Goal: Transaction & Acquisition: Purchase product/service

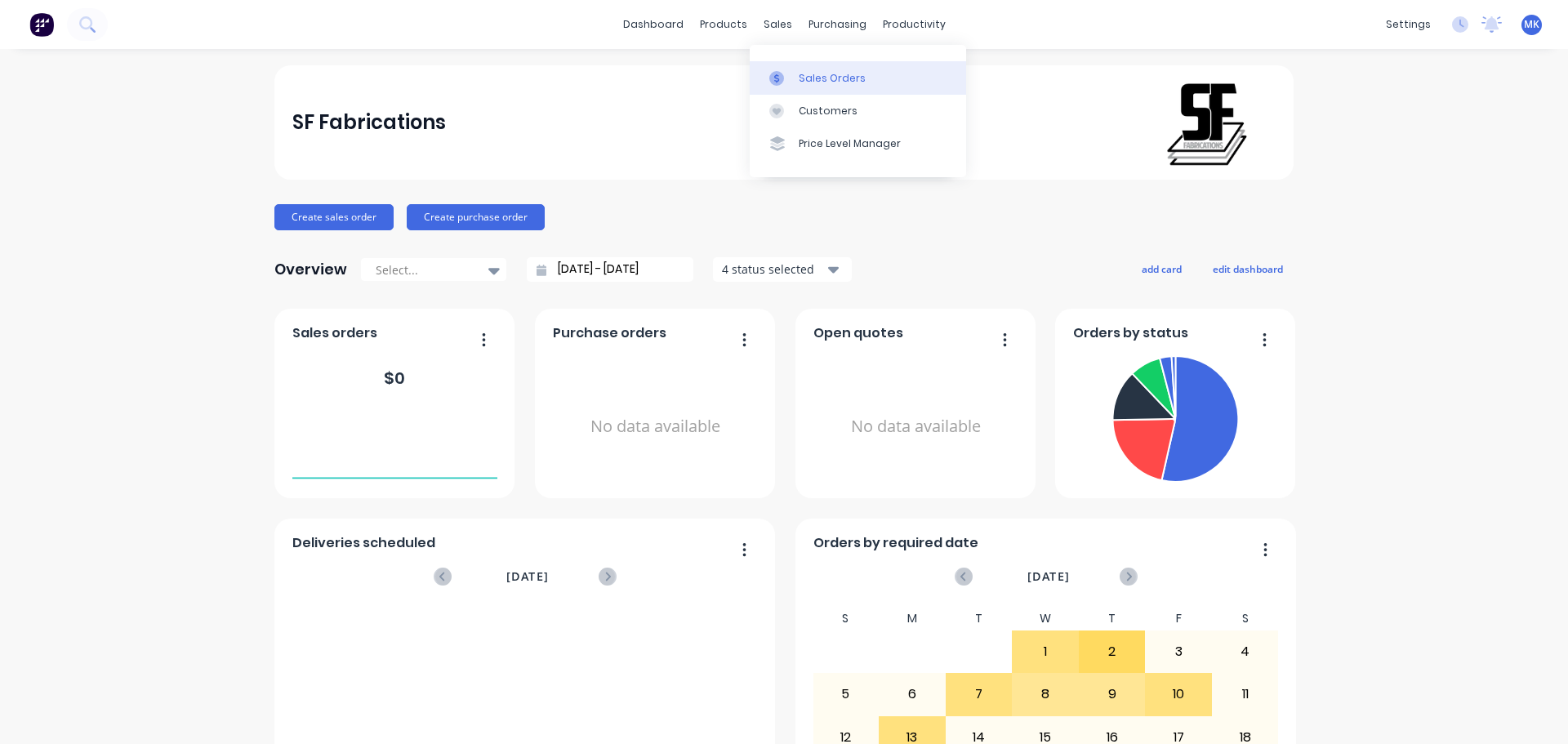
drag, startPoint x: 762, startPoint y: 32, endPoint x: 774, endPoint y: 73, distance: 42.7
click at [763, 34] on div "sales" at bounding box center [777, 25] width 45 height 25
click at [777, 83] on icon at bounding box center [776, 77] width 14 height 14
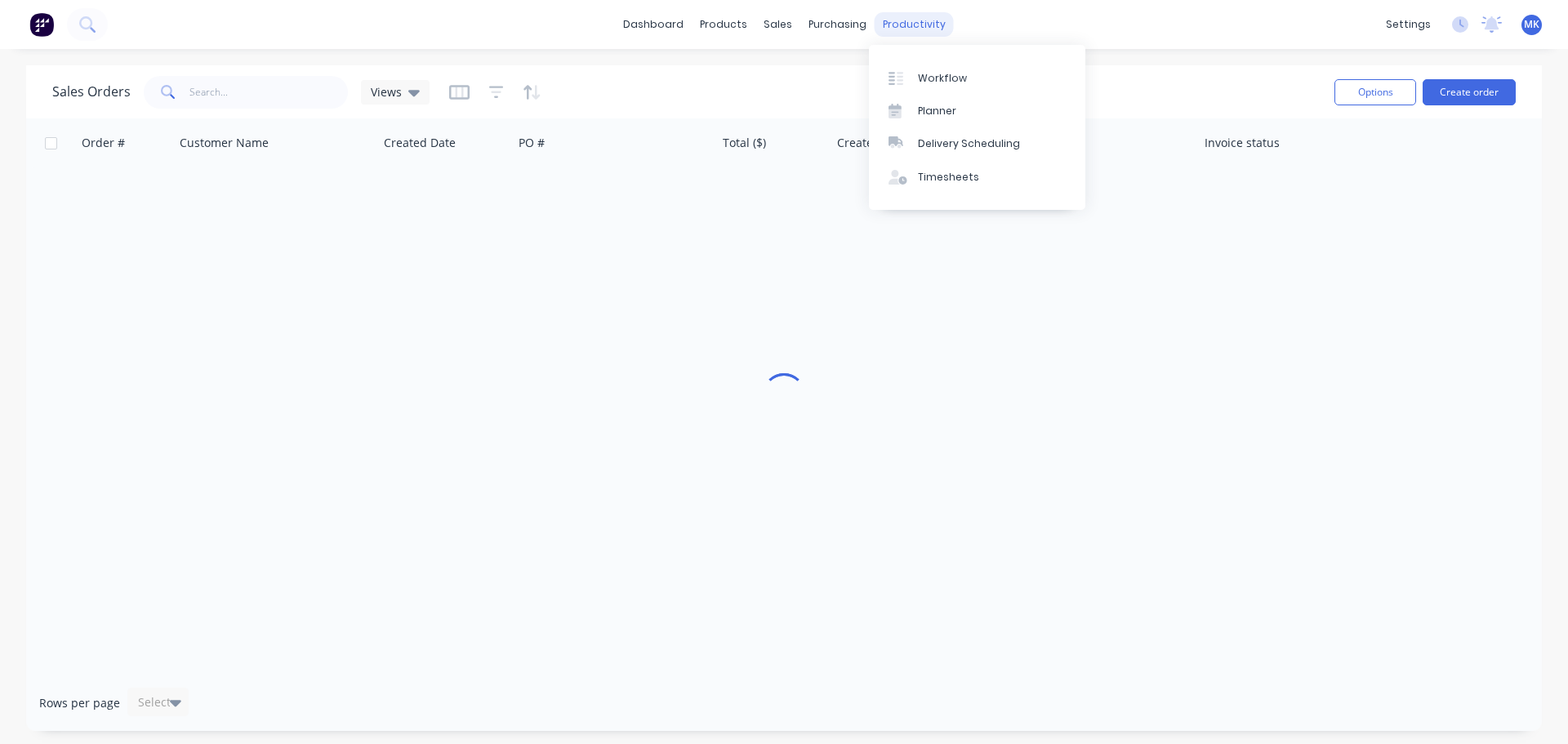
click at [908, 28] on div "productivity" at bounding box center [914, 25] width 79 height 25
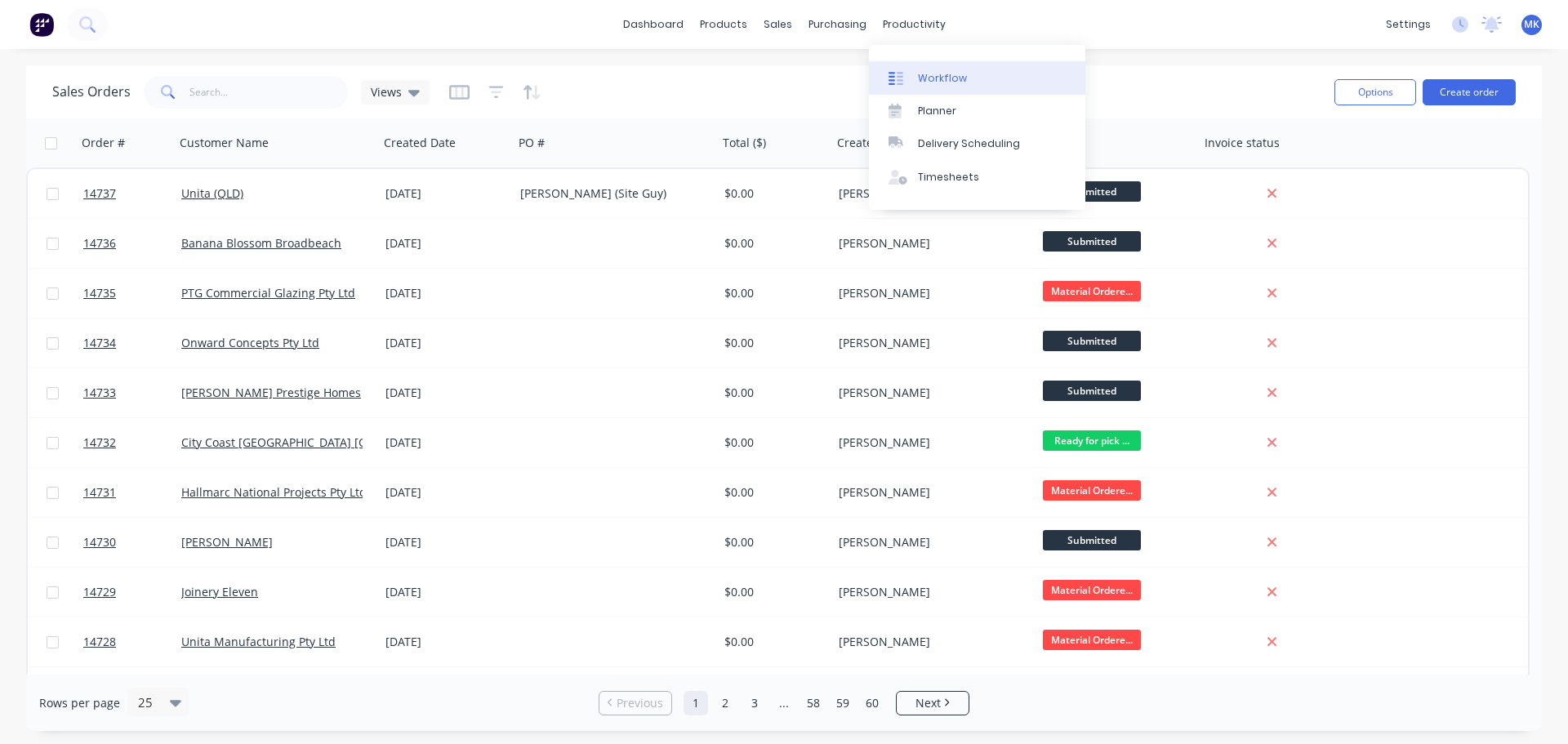
click at [915, 76] on link "Workflow" at bounding box center [977, 77] width 217 height 32
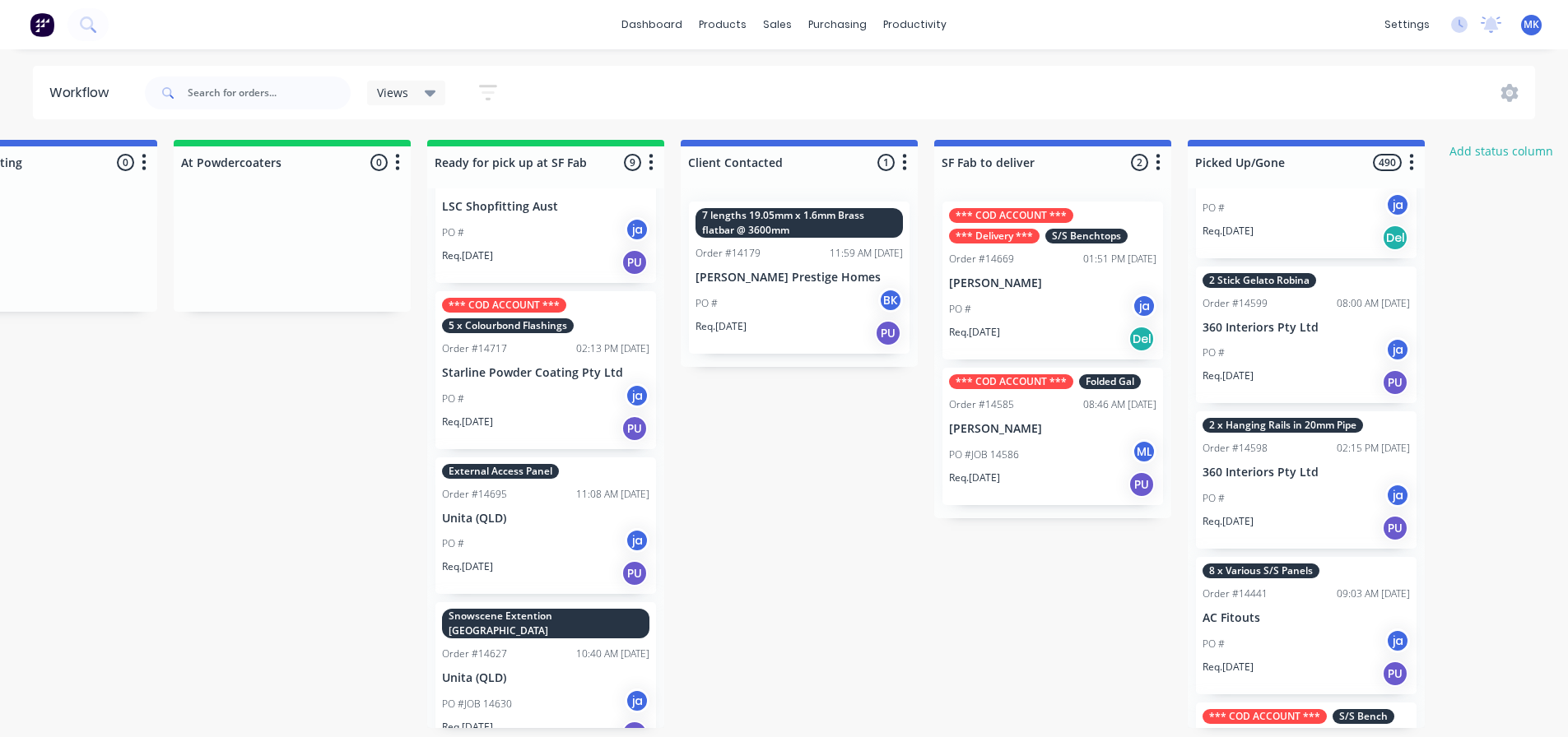
scroll to position [837, 0]
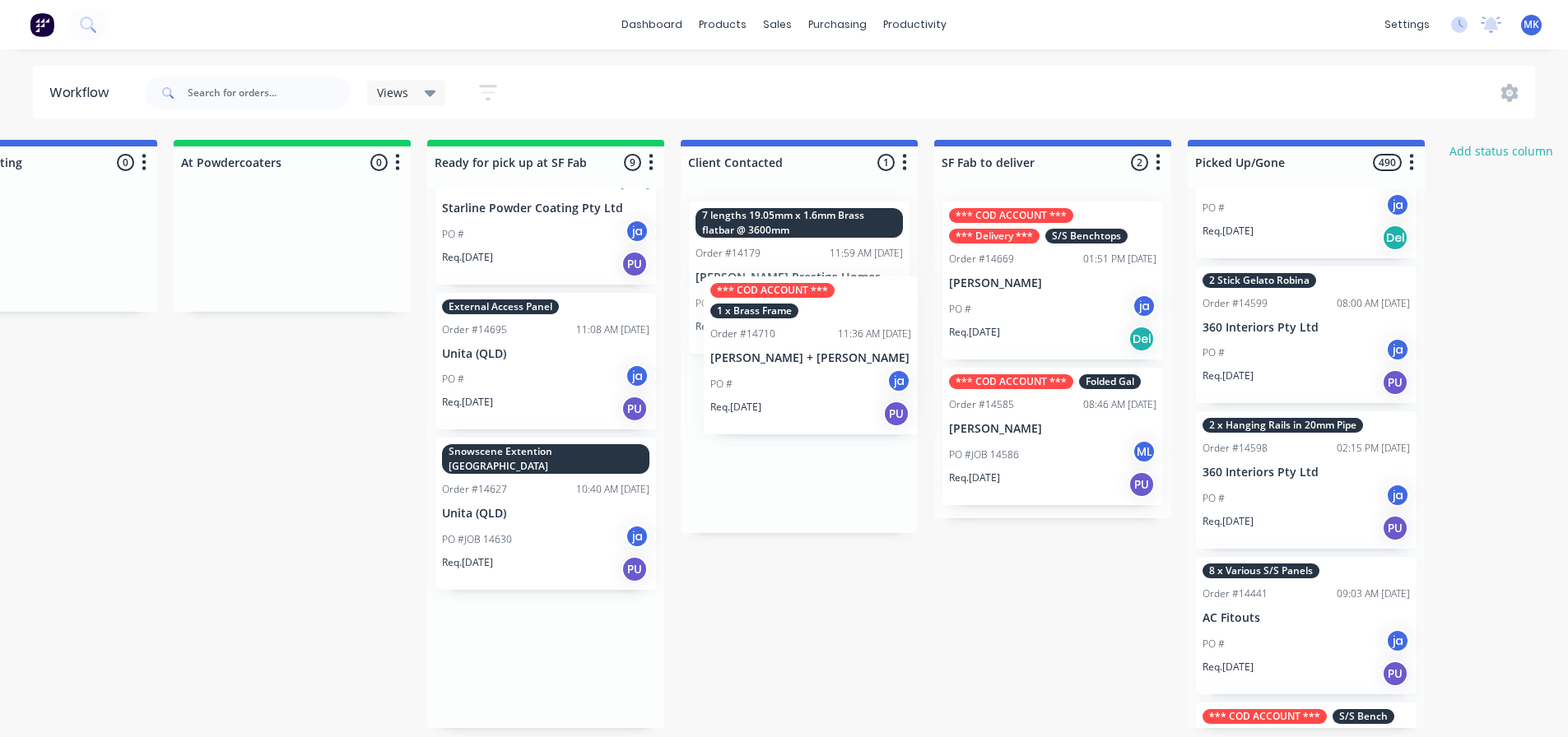
drag, startPoint x: 516, startPoint y: 668, endPoint x: 796, endPoint y: 377, distance: 403.8
click at [796, 377] on div "Submitted 14 Status colour #273444 hex #273444 Save Cancel Summaries Total orde…" at bounding box center [484, 433] width 2745 height 588
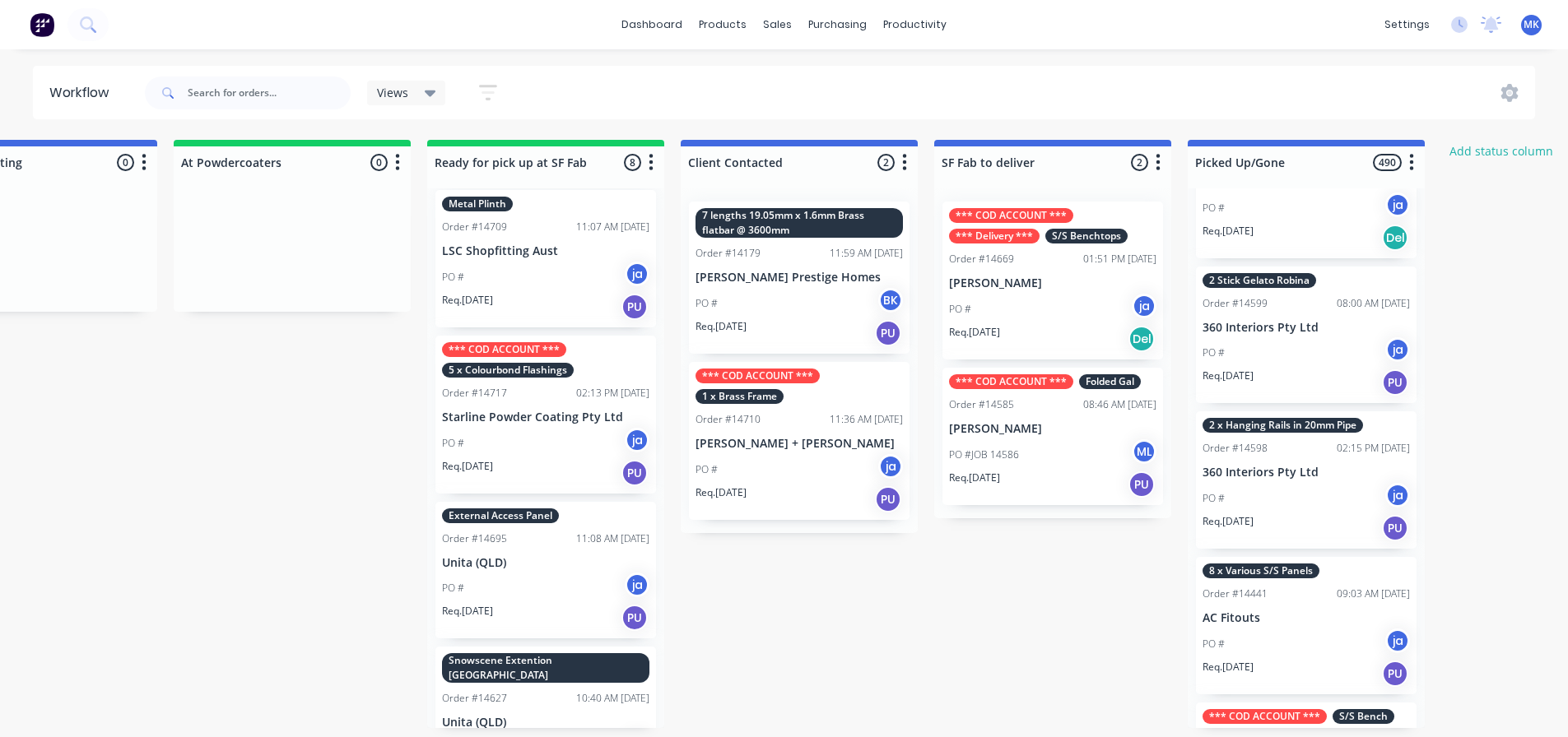
scroll to position [588, 0]
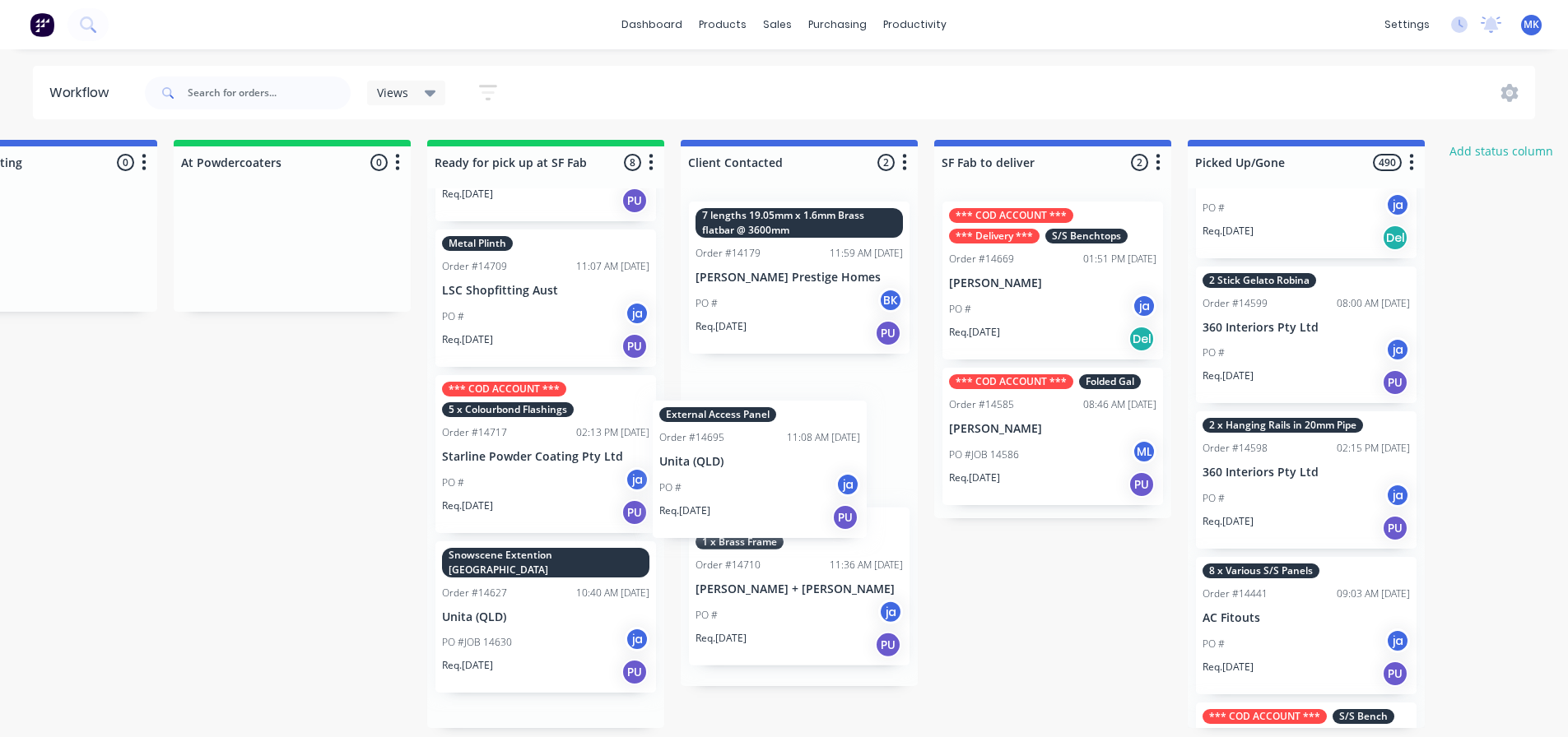
drag, startPoint x: 584, startPoint y: 548, endPoint x: 751, endPoint y: 443, distance: 197.3
click at [751, 443] on div "Submitted 14 Status colour #273444 hex #273444 Save Cancel Summaries Total orde…" at bounding box center [484, 433] width 2745 height 588
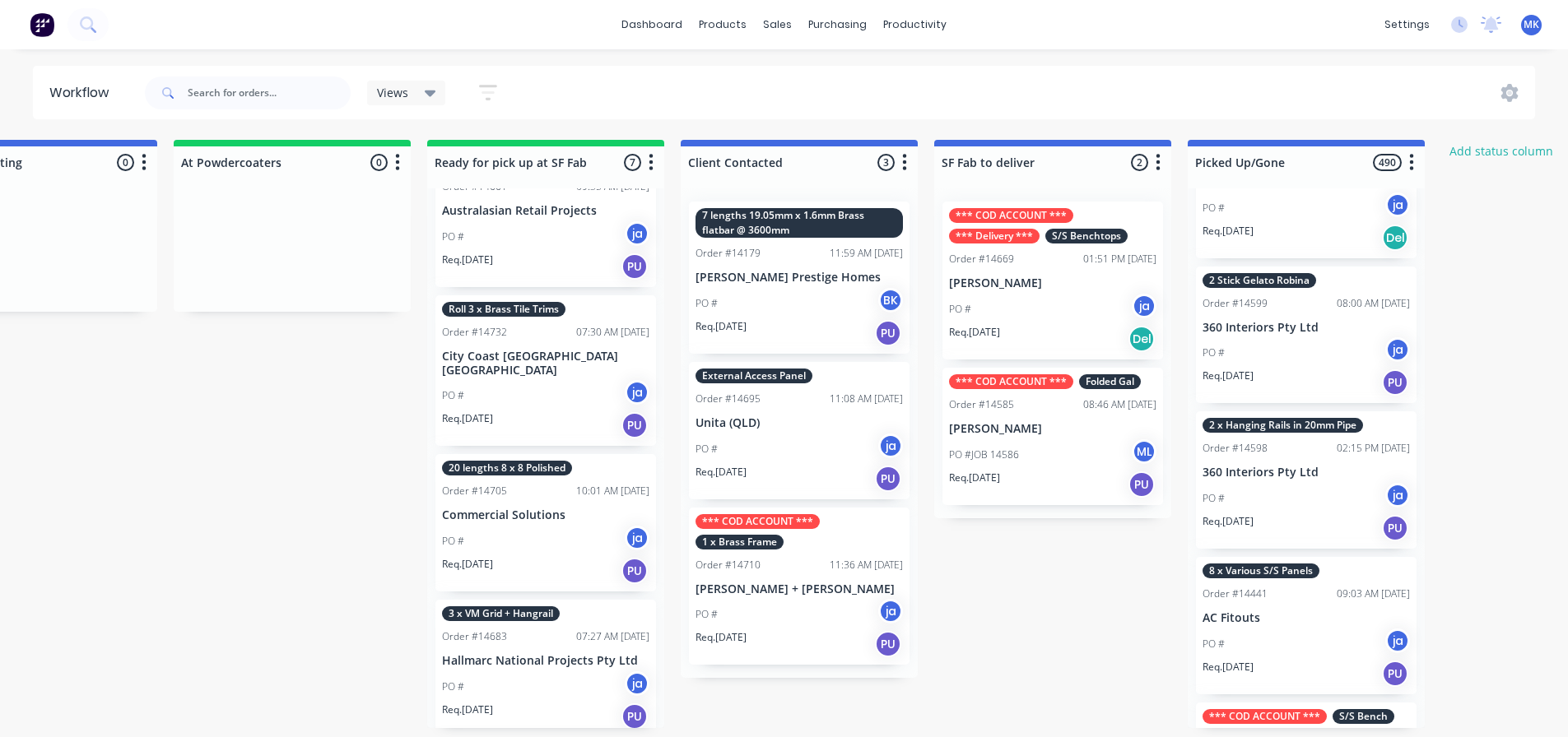
scroll to position [32, 0]
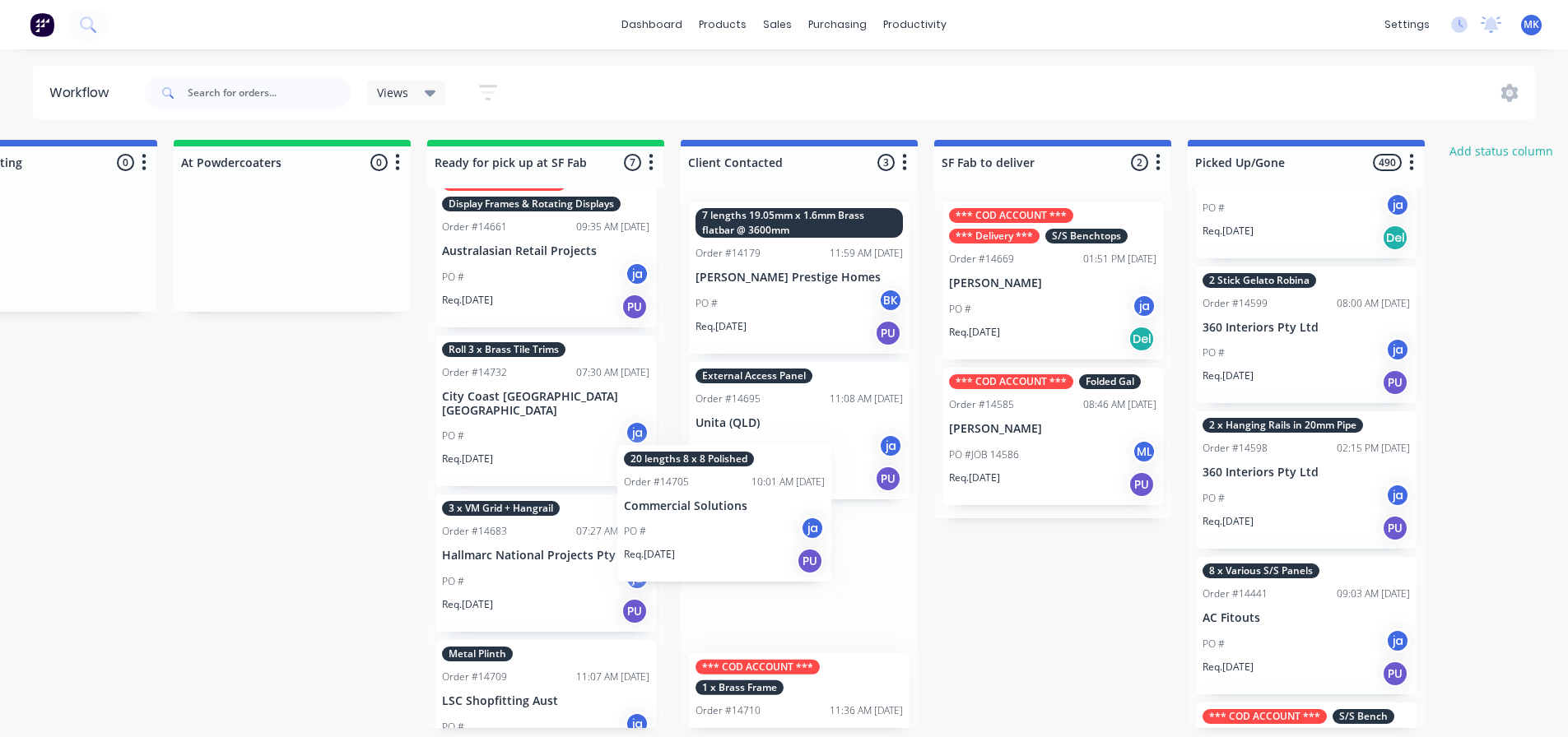
drag, startPoint x: 541, startPoint y: 531, endPoint x: 728, endPoint y: 498, distance: 189.9
click at [728, 498] on div "Submitted 14 Status colour #273444 hex #273444 Save Cancel Summaries Total orde…" at bounding box center [484, 433] width 2745 height 588
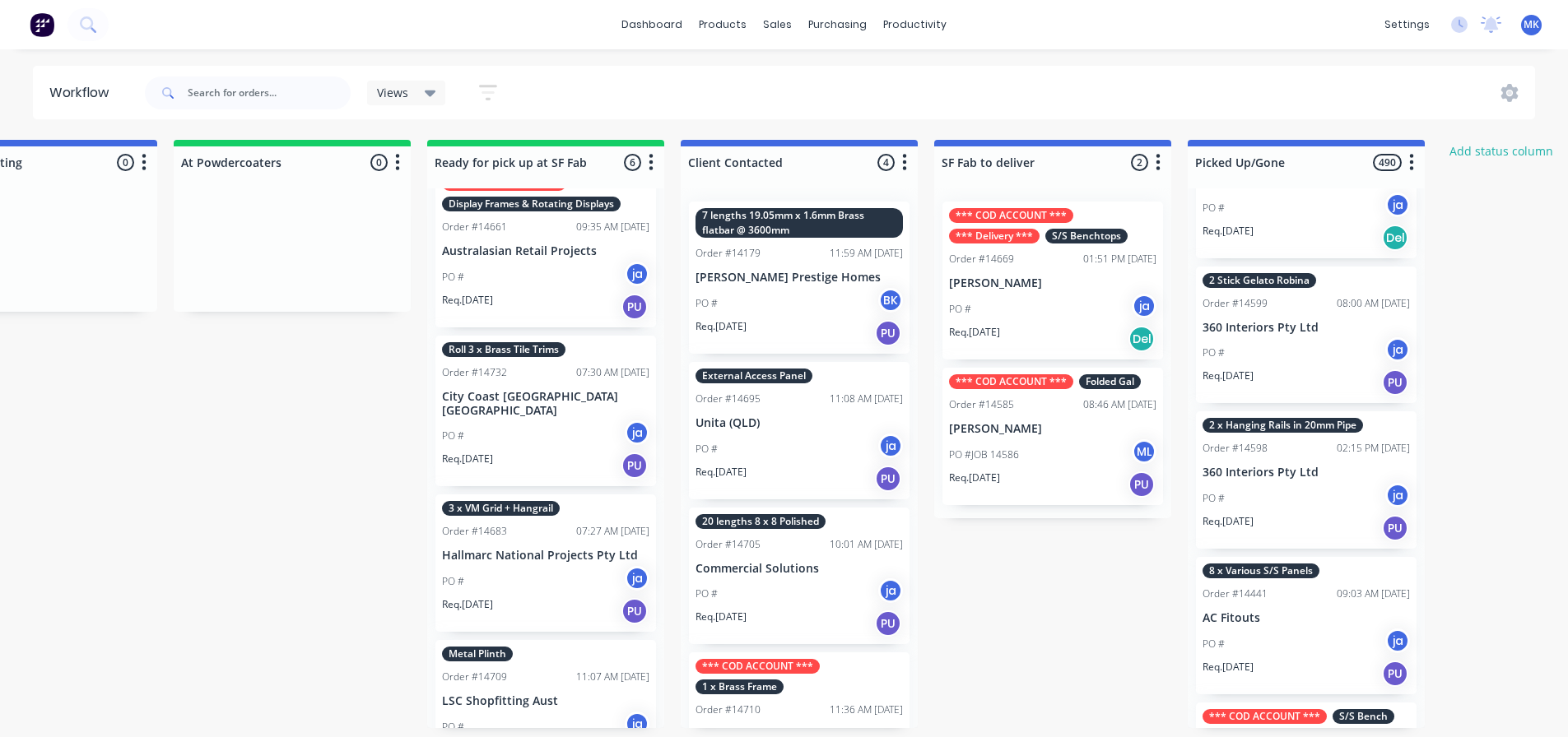
scroll to position [0, 0]
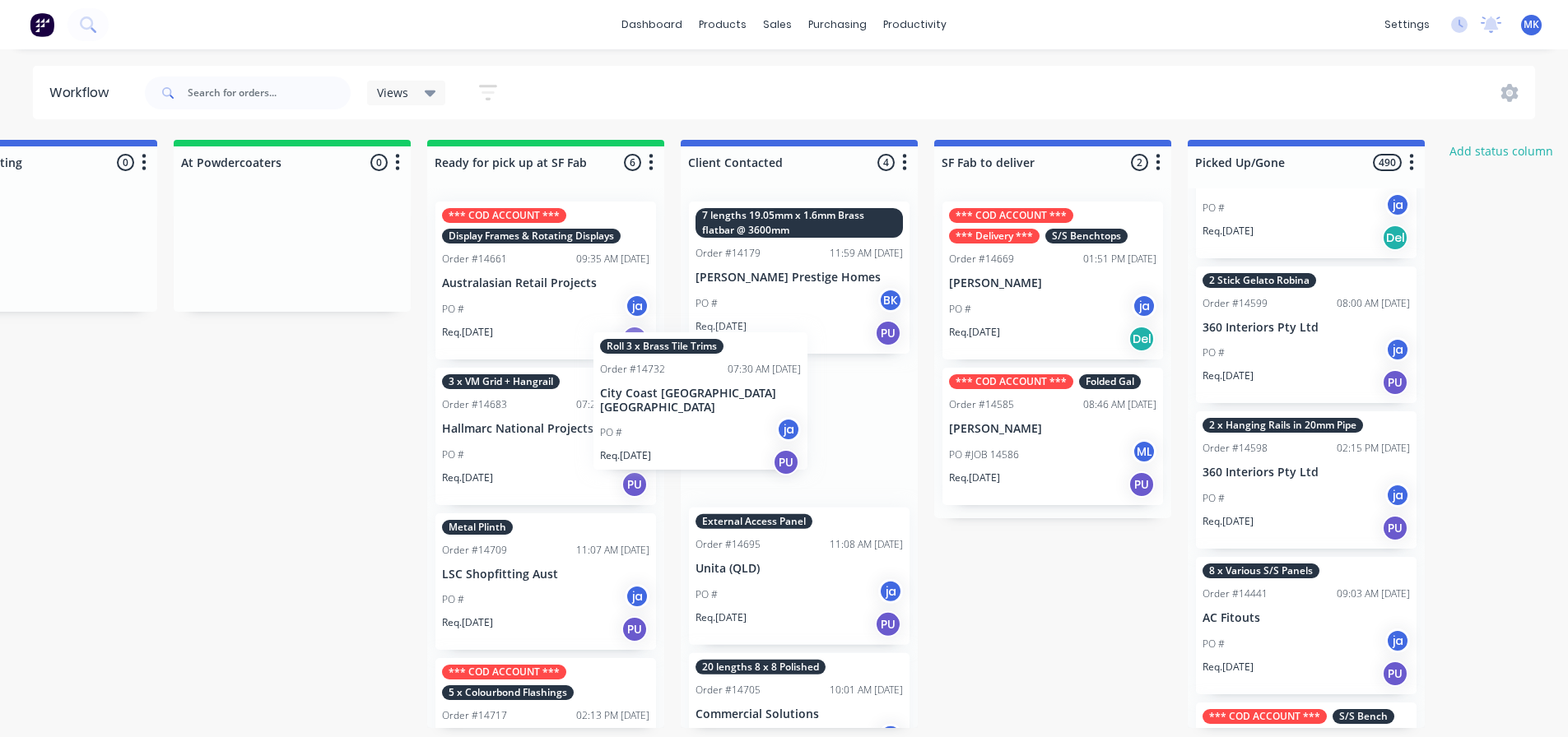
drag, startPoint x: 526, startPoint y: 486, endPoint x: 691, endPoint y: 453, distance: 168.3
click at [691, 453] on div "Submitted 14 Status colour #273444 hex #273444 Save Cancel Summaries Total orde…" at bounding box center [484, 433] width 2745 height 588
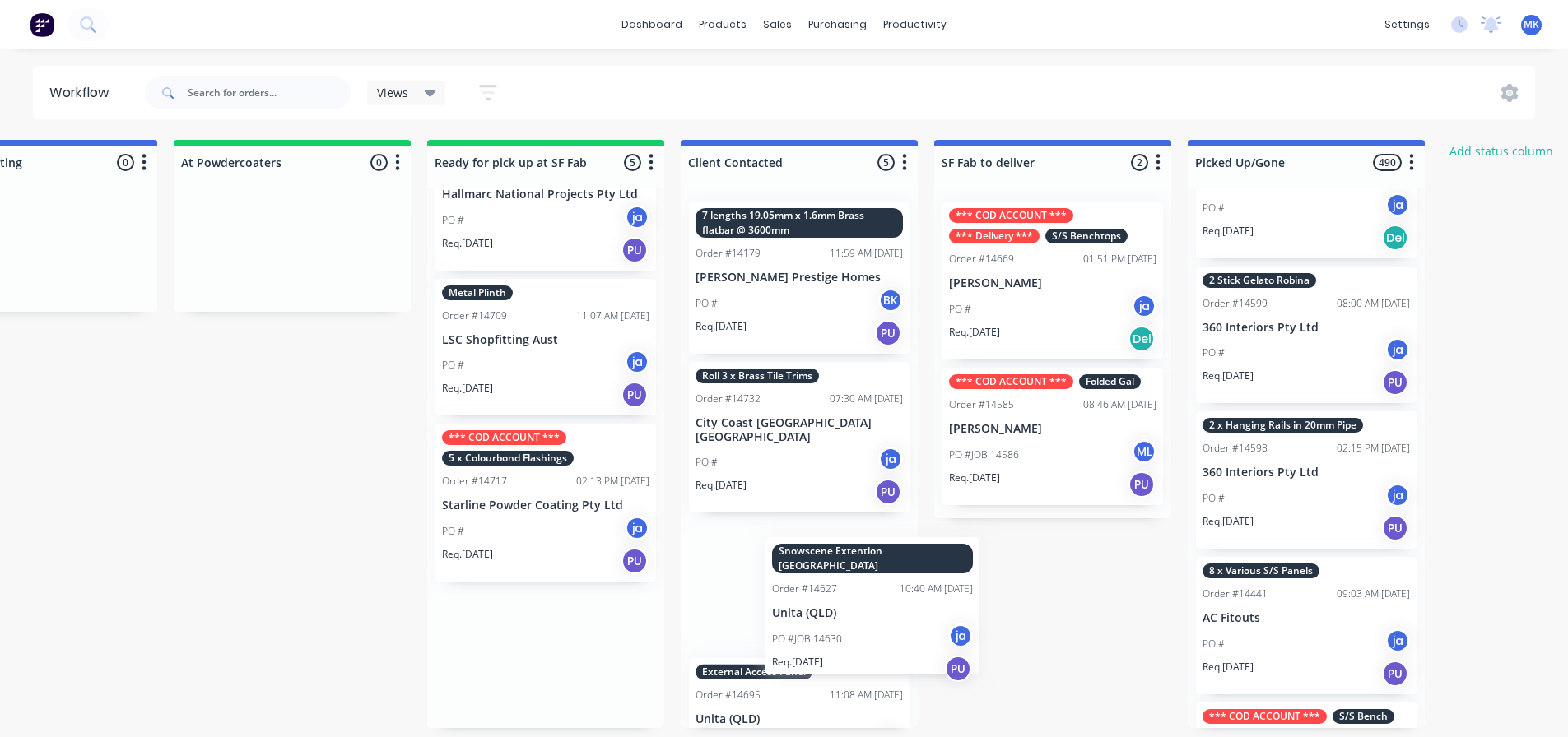
scroll to position [9, 0]
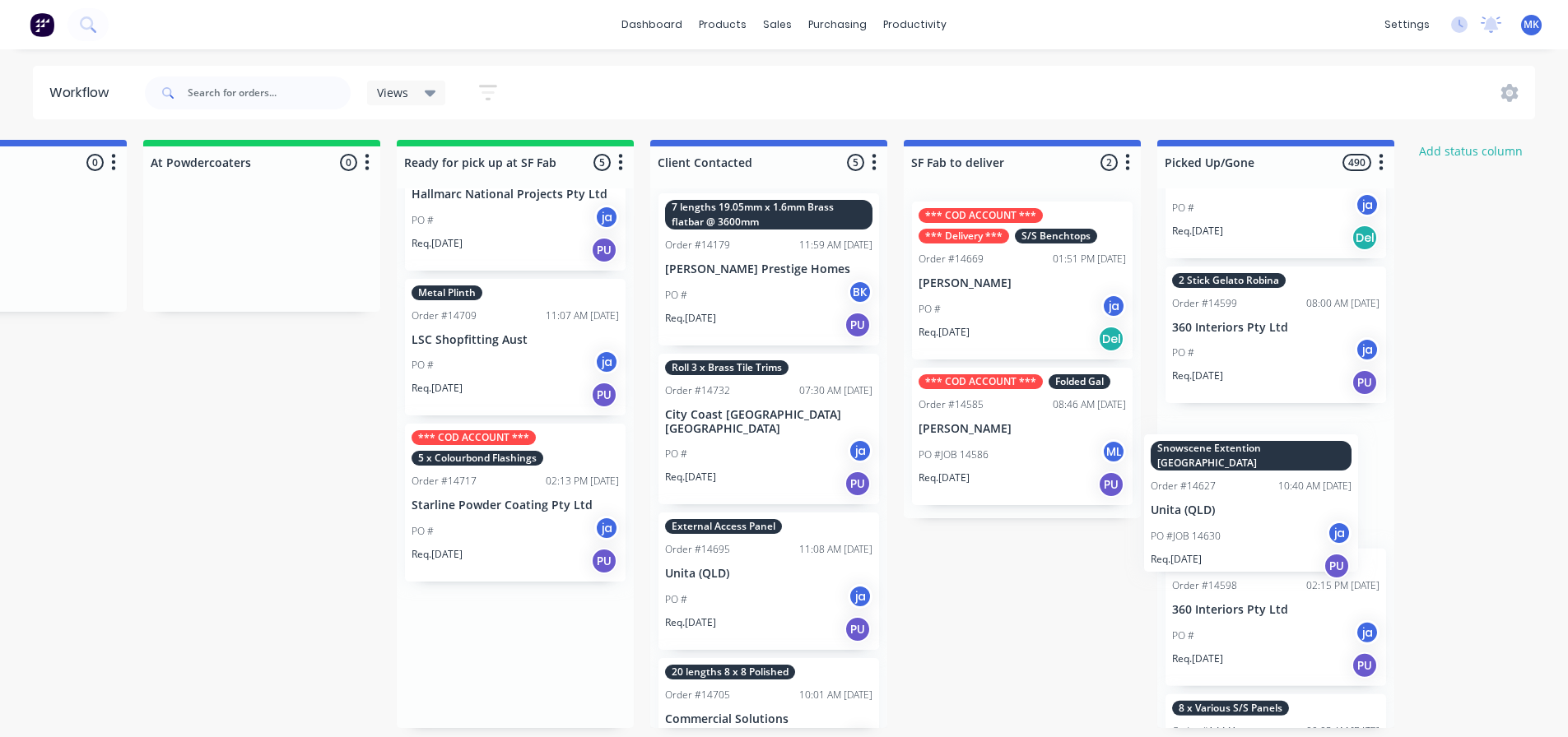
drag, startPoint x: 552, startPoint y: 667, endPoint x: 1265, endPoint y: 515, distance: 729.0
click at [1265, 515] on div "Submitted 14 Status colour #273444 hex #273444 Save Cancel Summaries Total orde…" at bounding box center [454, 433] width 2745 height 588
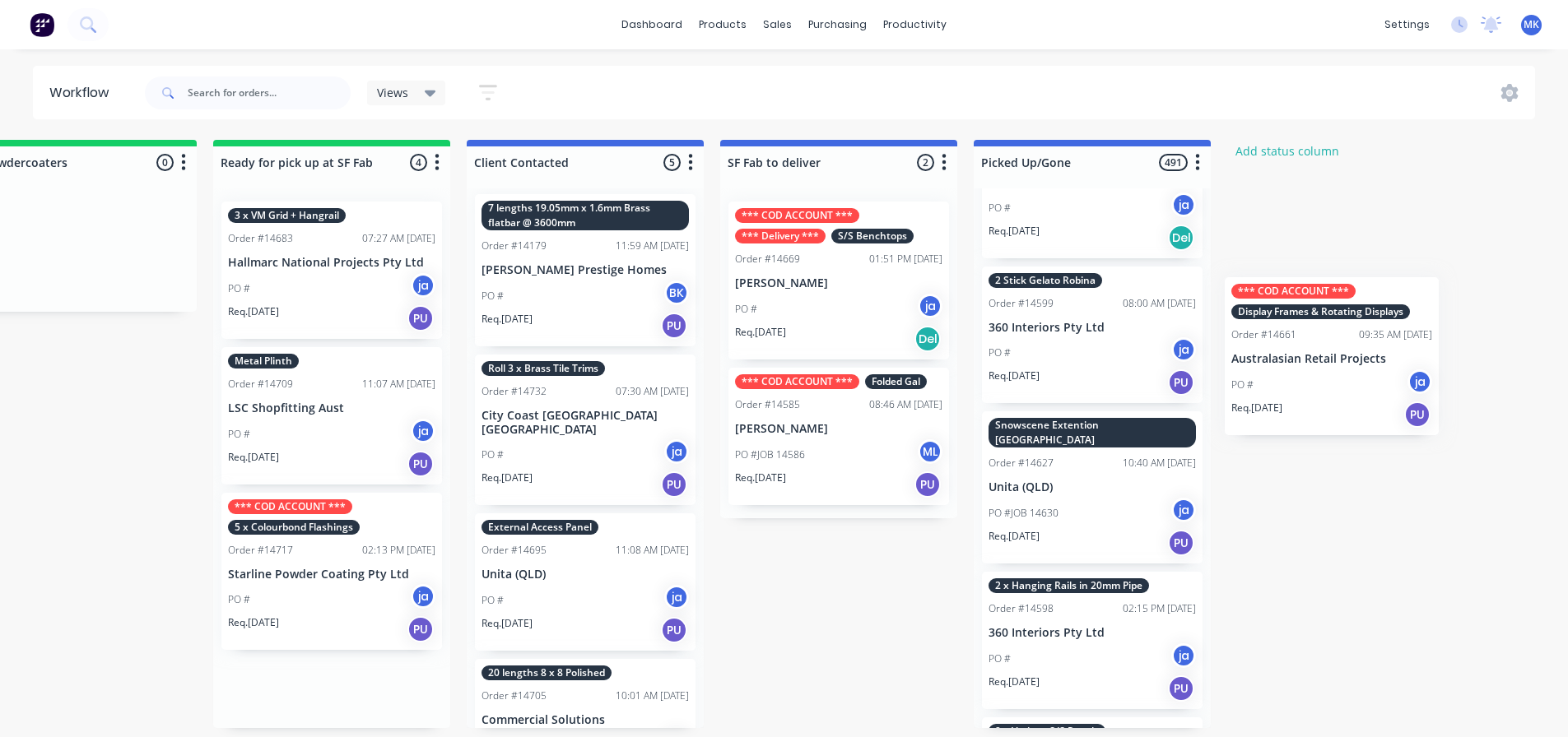
scroll to position [0, 1091]
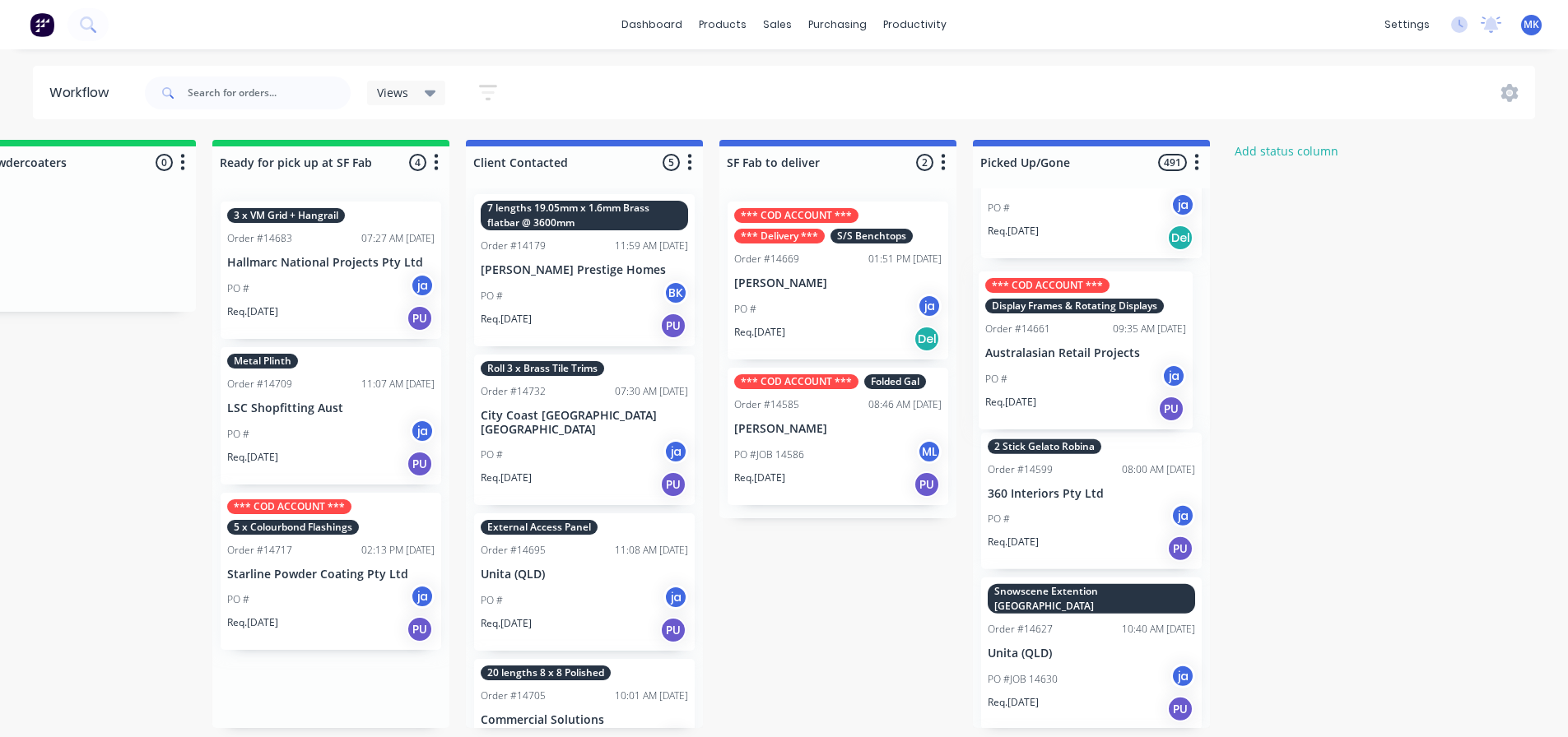
drag, startPoint x: 505, startPoint y: 318, endPoint x: 1087, endPoint y: 388, distance: 586.2
click at [1087, 388] on div "Submitted 14 Status colour #273444 hex #273444 Save Cancel Summaries Total orde…" at bounding box center [270, 433] width 2745 height 588
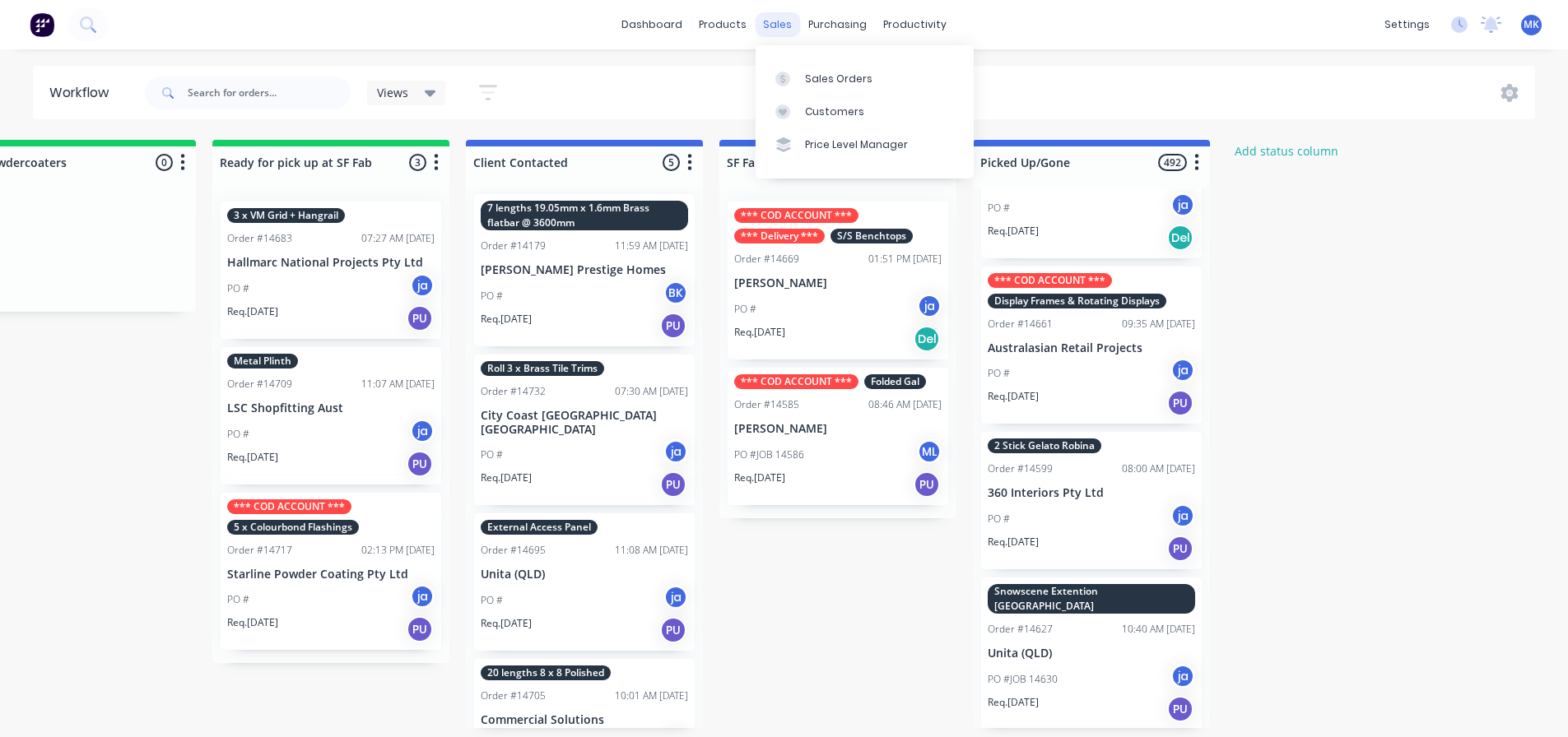
click at [771, 26] on div "sales" at bounding box center [777, 25] width 45 height 25
click at [782, 58] on div "Sales Orders Customers Price Level Manager" at bounding box center [864, 112] width 218 height 133
click at [785, 64] on link "Sales Orders" at bounding box center [864, 78] width 218 height 33
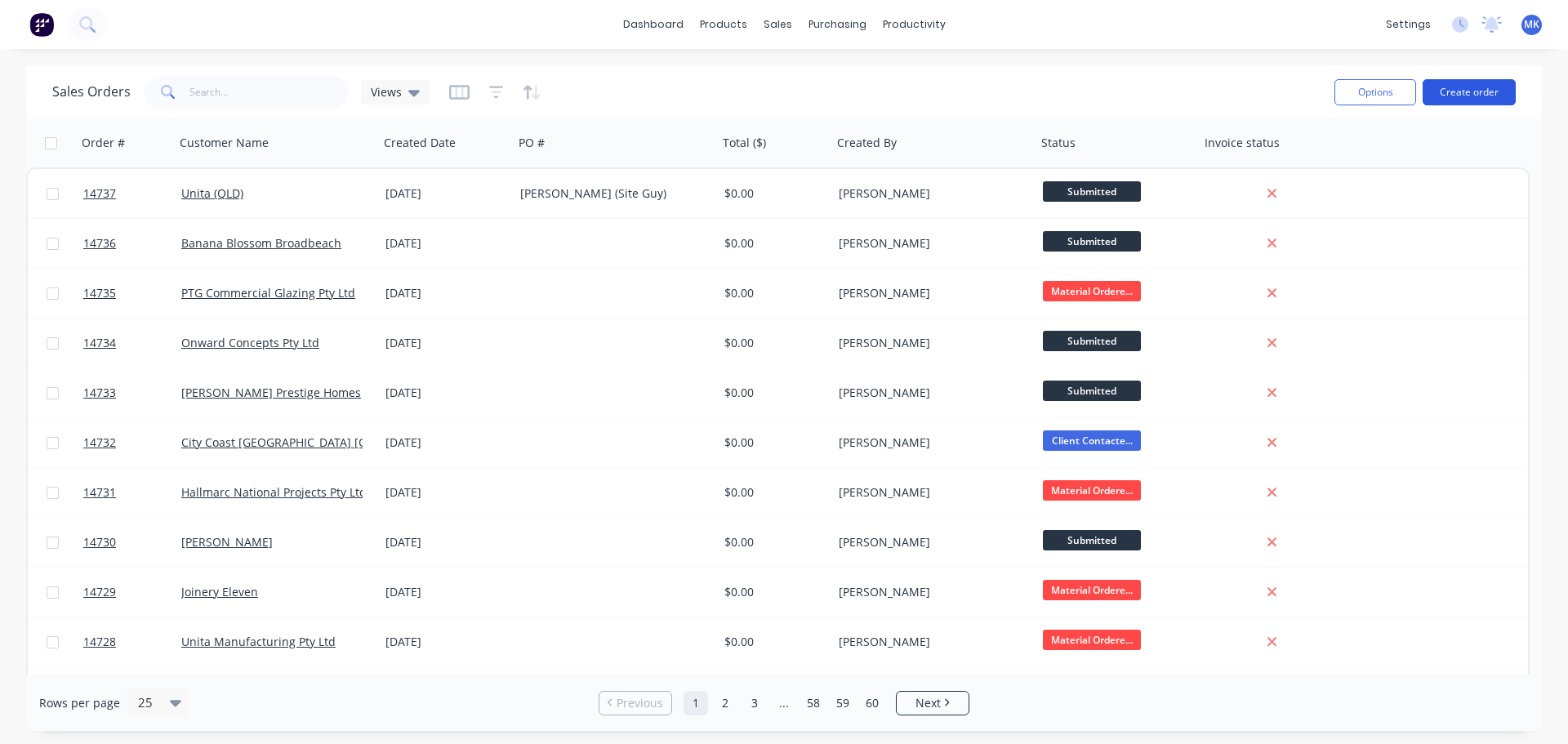
click at [1442, 96] on button "Create order" at bounding box center [1469, 92] width 93 height 26
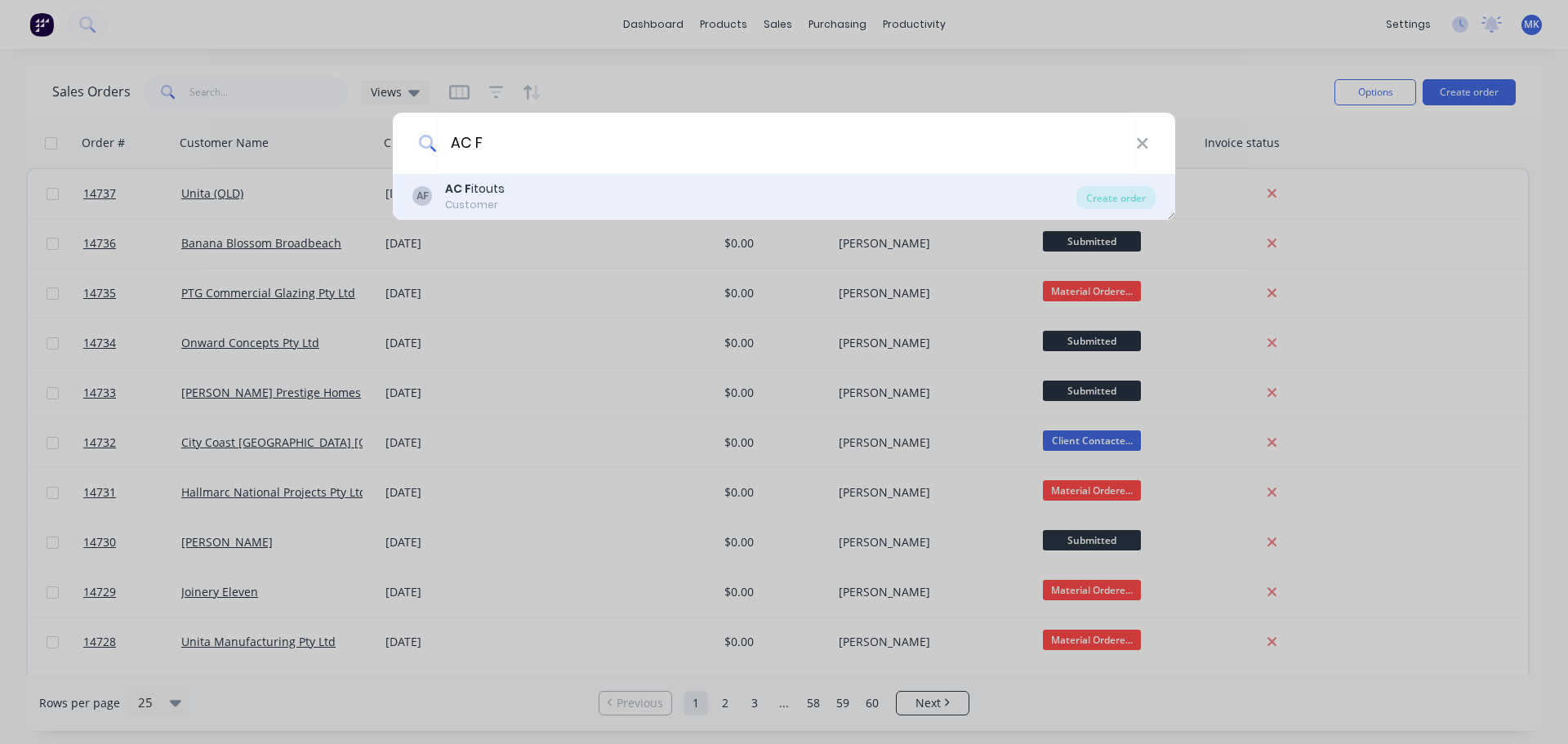
type input "AC F"
click at [590, 189] on div "AF AC F itouts Customer" at bounding box center [744, 196] width 664 height 32
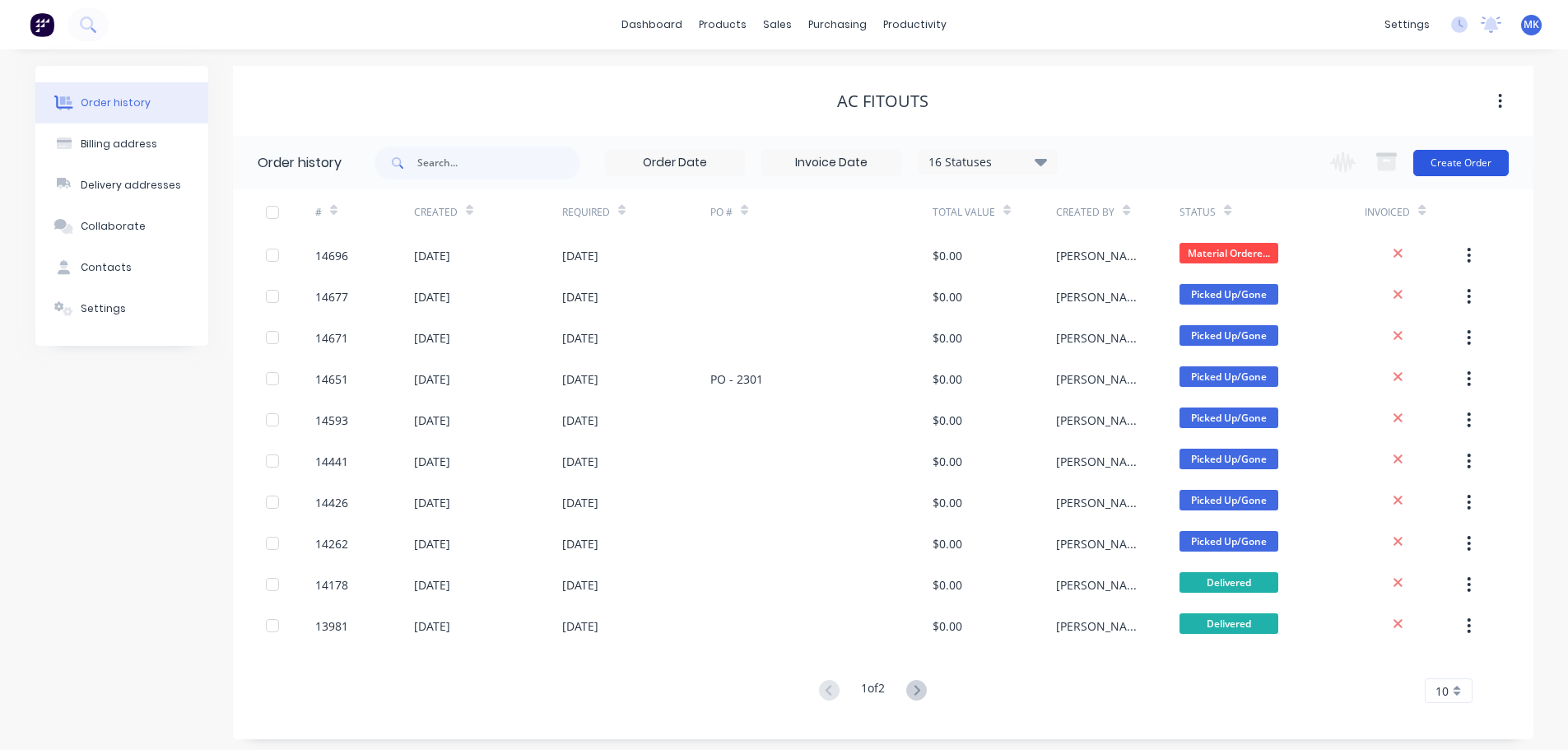
click at [1449, 155] on button "Create Order" at bounding box center [1460, 163] width 95 height 26
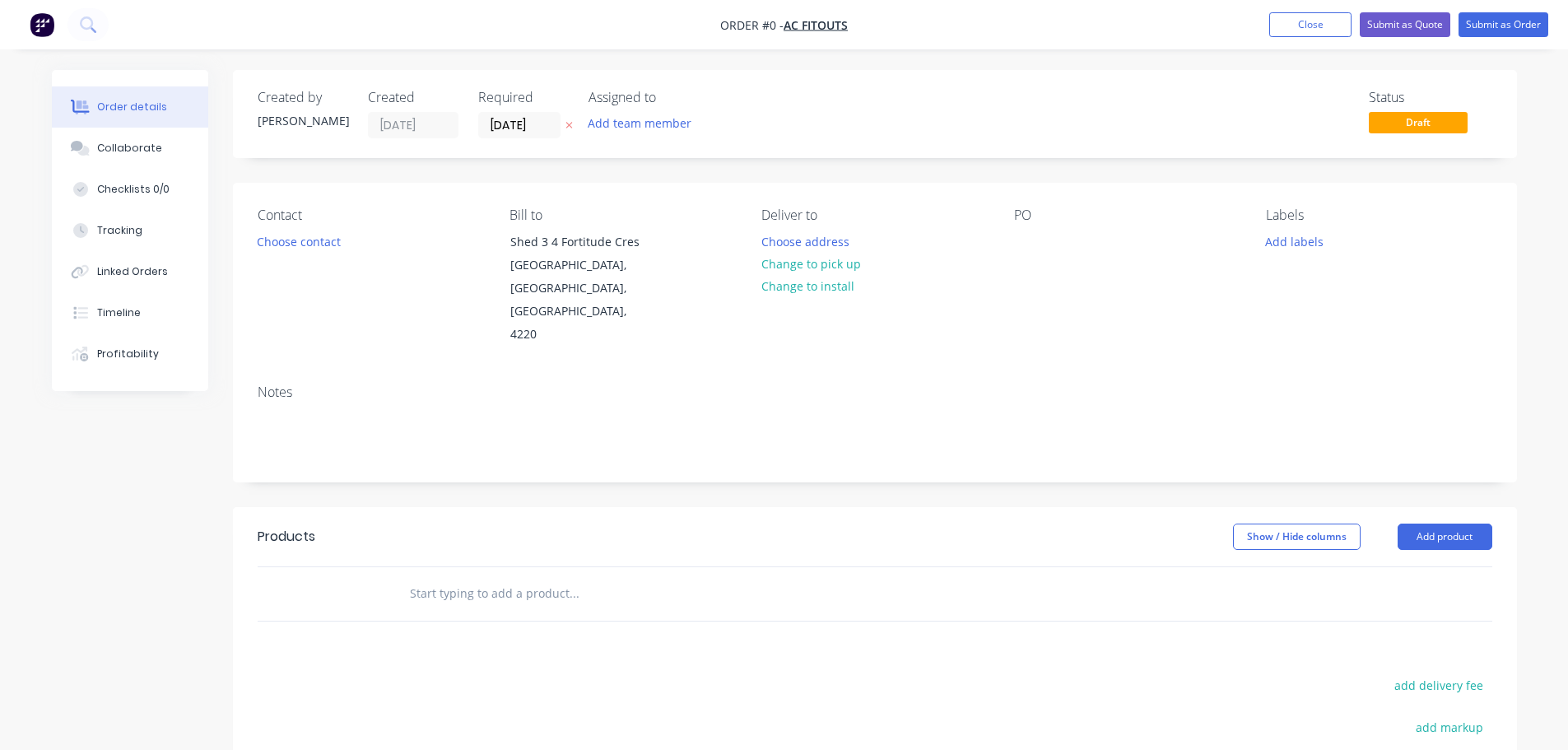
click at [636, 134] on button "Add team member" at bounding box center [639, 122] width 121 height 22
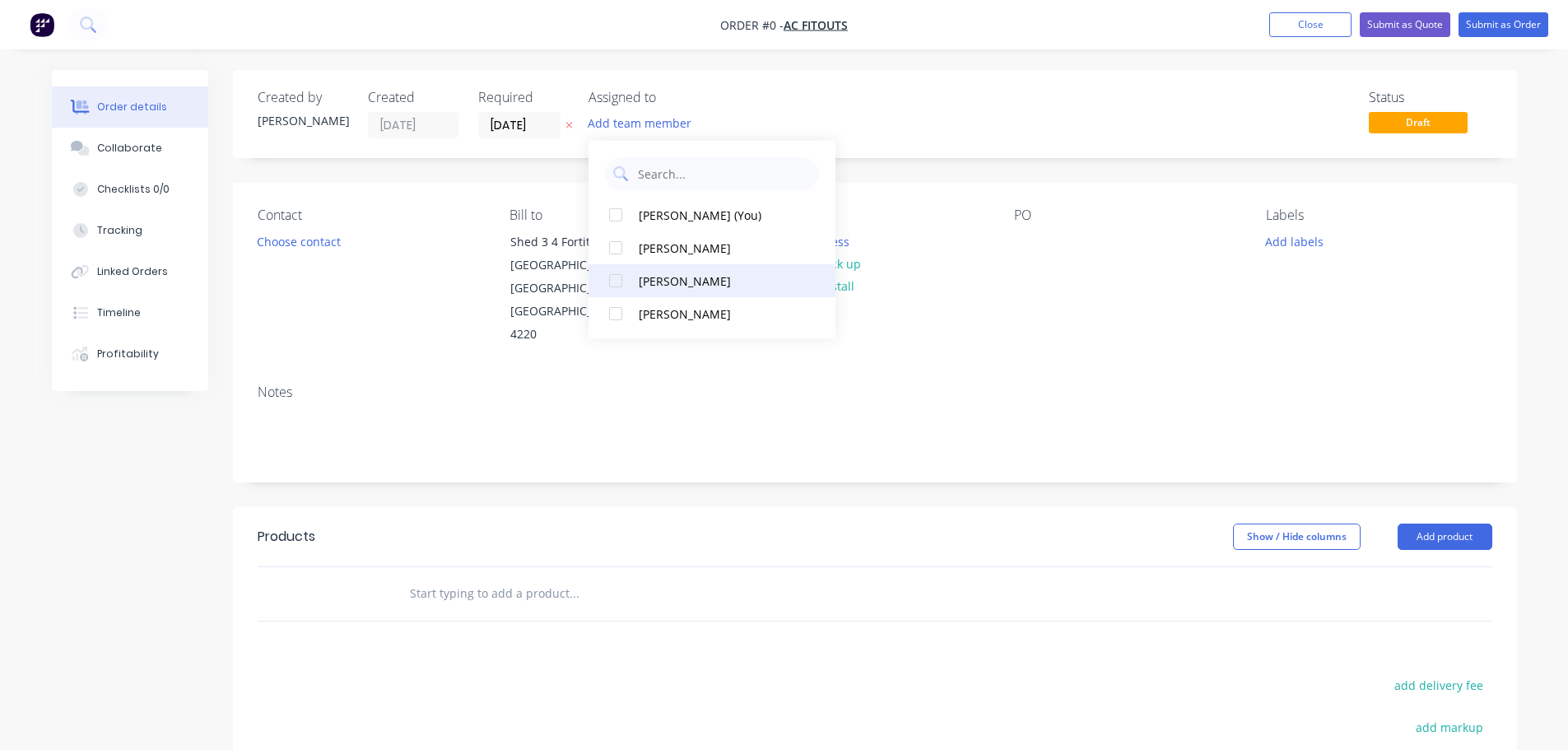
click at [679, 284] on div "[PERSON_NAME]" at bounding box center [721, 281] width 165 height 17
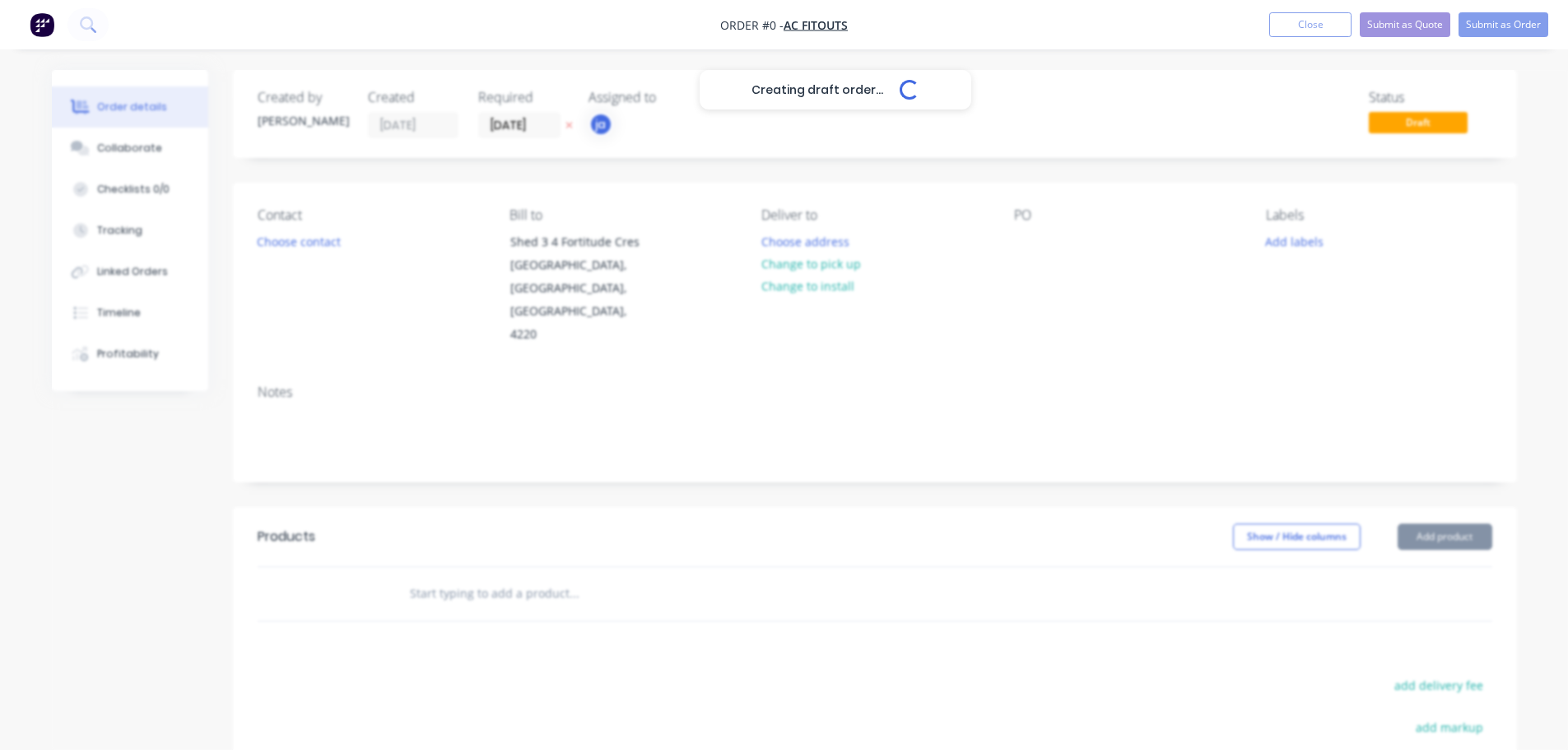
click at [276, 238] on div "Creating draft order... Loading... Order details Collaborate Checklists 0/0 Tra…" at bounding box center [784, 556] width 1499 height 971
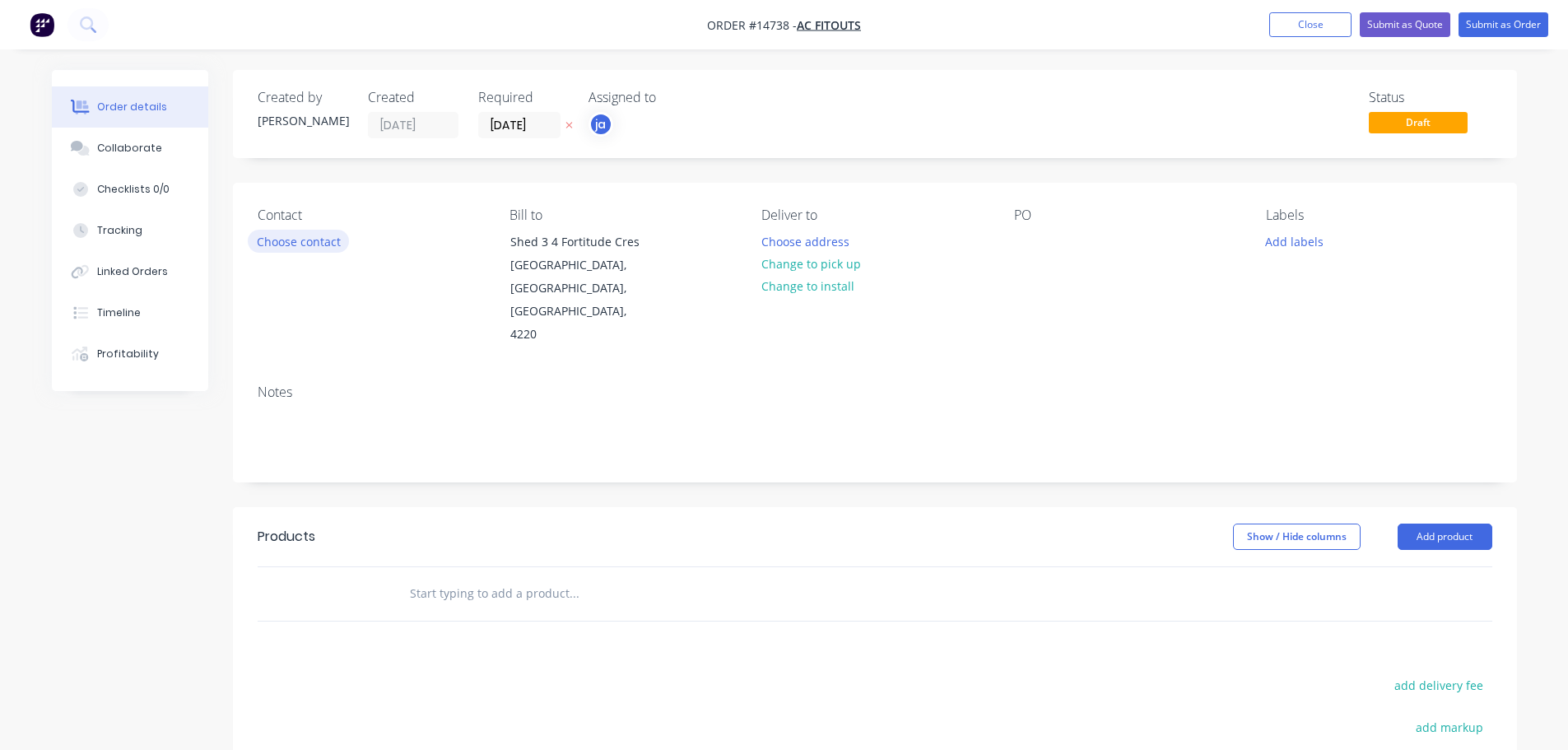
click at [279, 240] on button "Choose contact" at bounding box center [297, 241] width 101 height 22
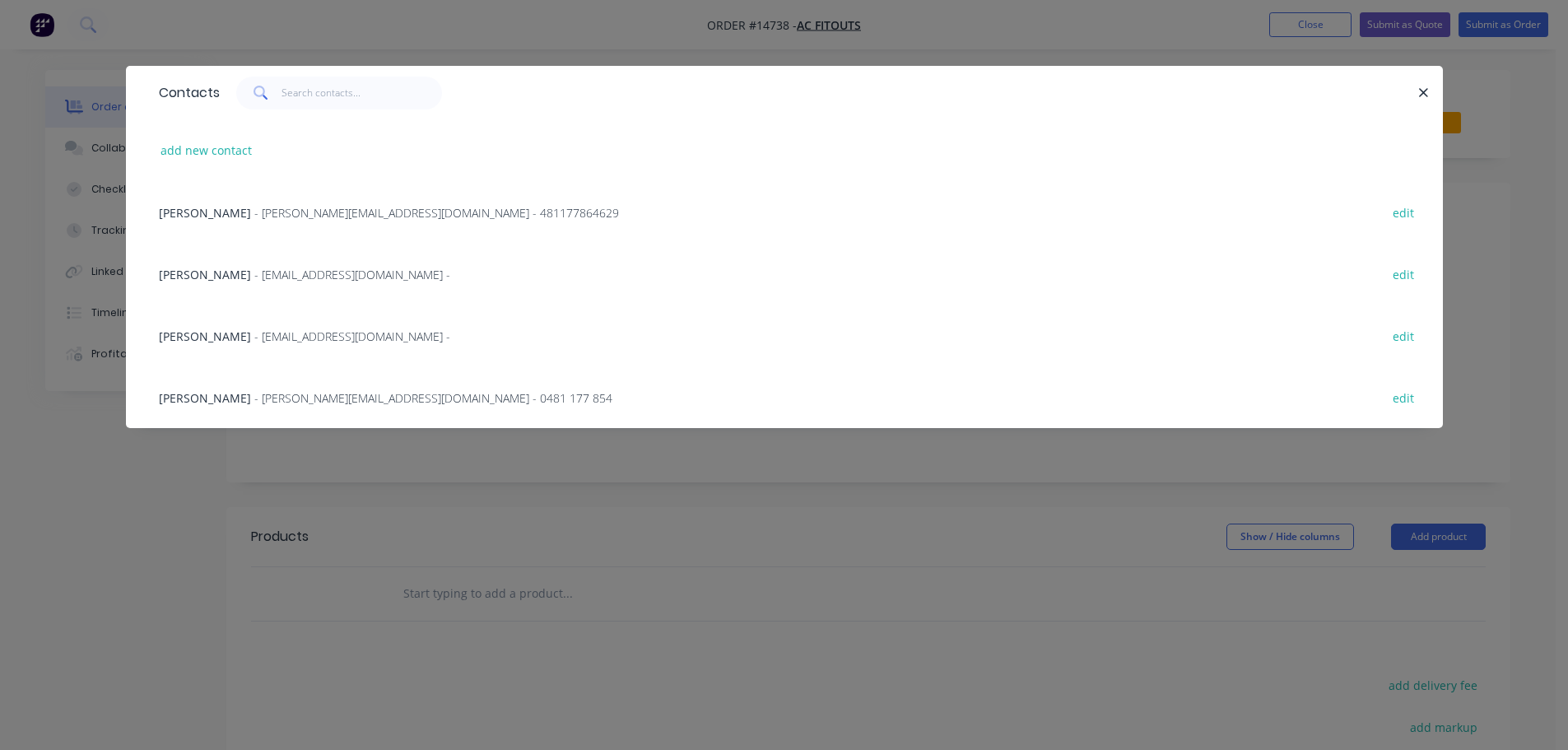
click at [254, 219] on span "- [PERSON_NAME][EMAIL_ADDRESS][DOMAIN_NAME] - 481177864629" at bounding box center [436, 213] width 365 height 15
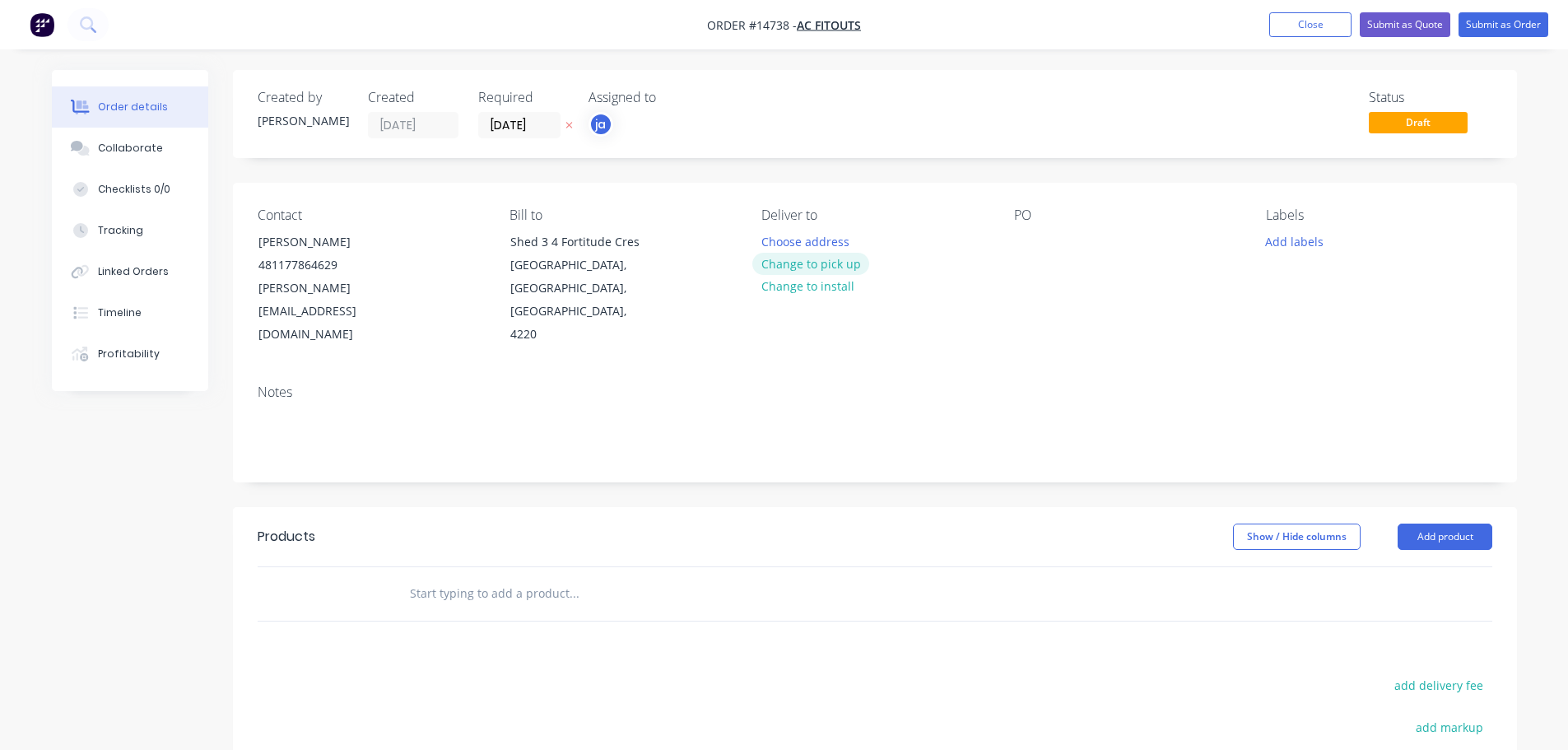
click at [814, 264] on button "Change to pick up" at bounding box center [810, 264] width 116 height 22
click at [1308, 239] on button "Add labels" at bounding box center [1295, 241] width 76 height 22
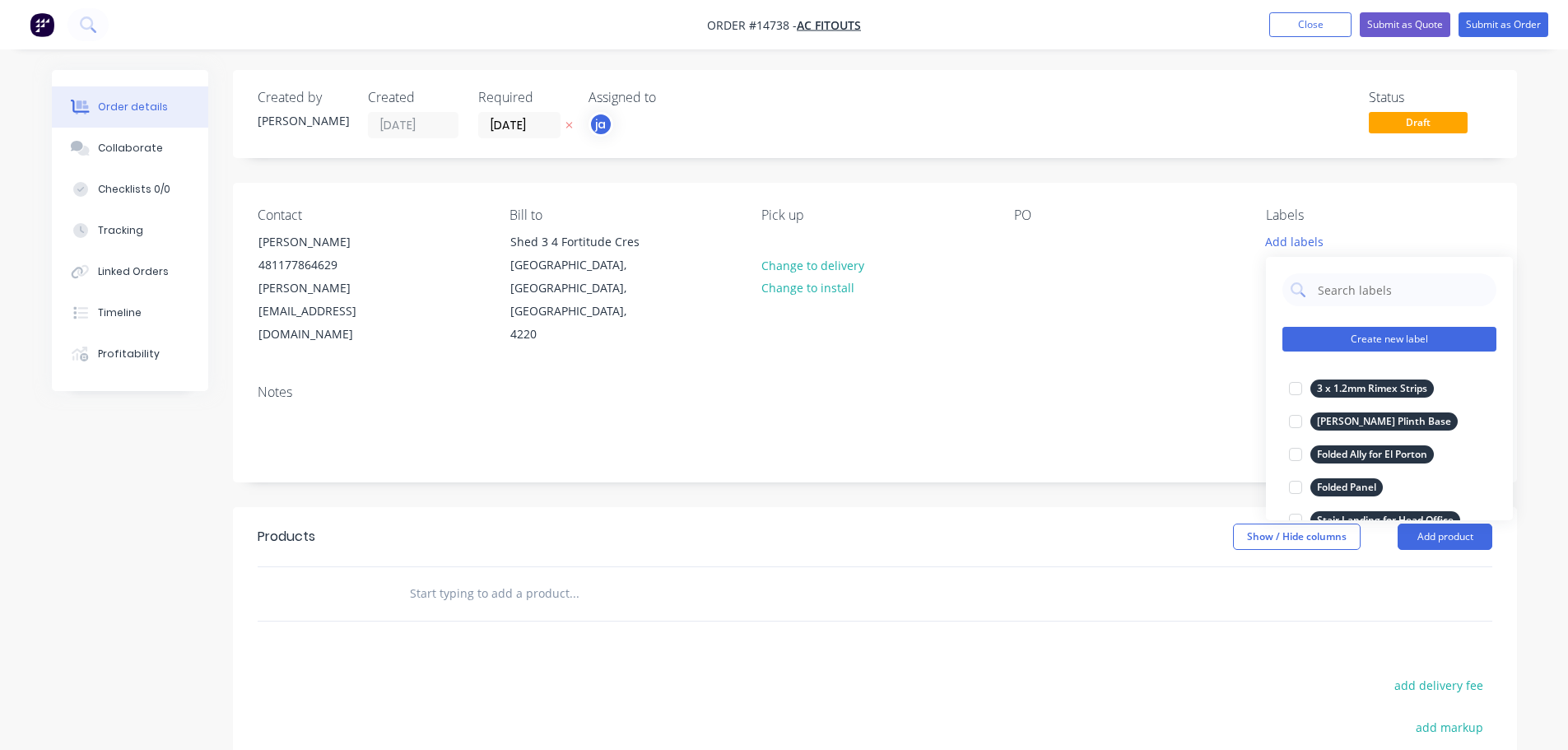
click at [1401, 344] on button "Create new label" at bounding box center [1389, 340] width 214 height 25
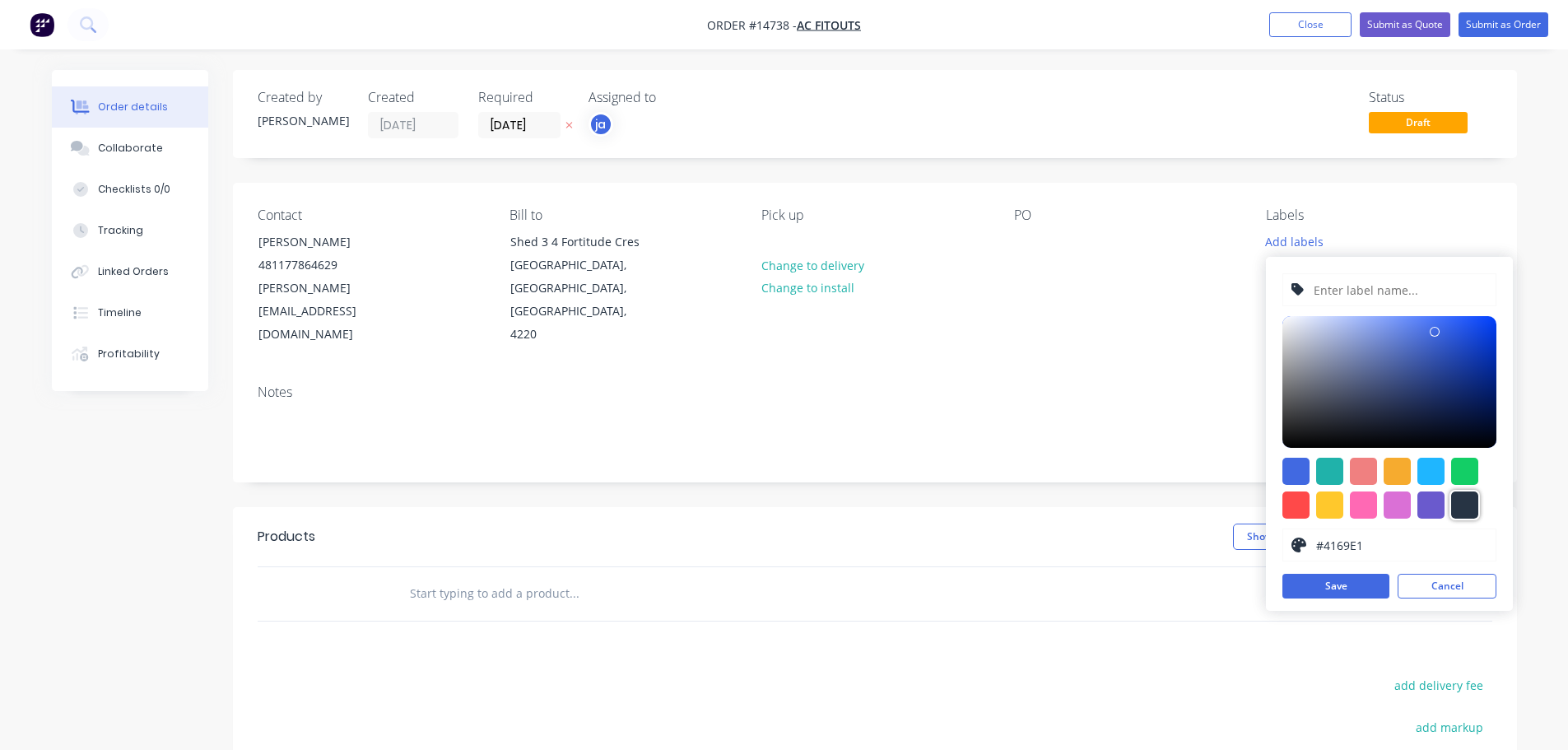
click at [1464, 501] on div at bounding box center [1465, 505] width 27 height 27
type input "#273444"
click at [1385, 268] on div "#273444 hex #273444 Save Cancel" at bounding box center [1389, 434] width 247 height 354
click at [1377, 282] on input "text" at bounding box center [1400, 290] width 175 height 31
paste input "5 x Stainless Legs"
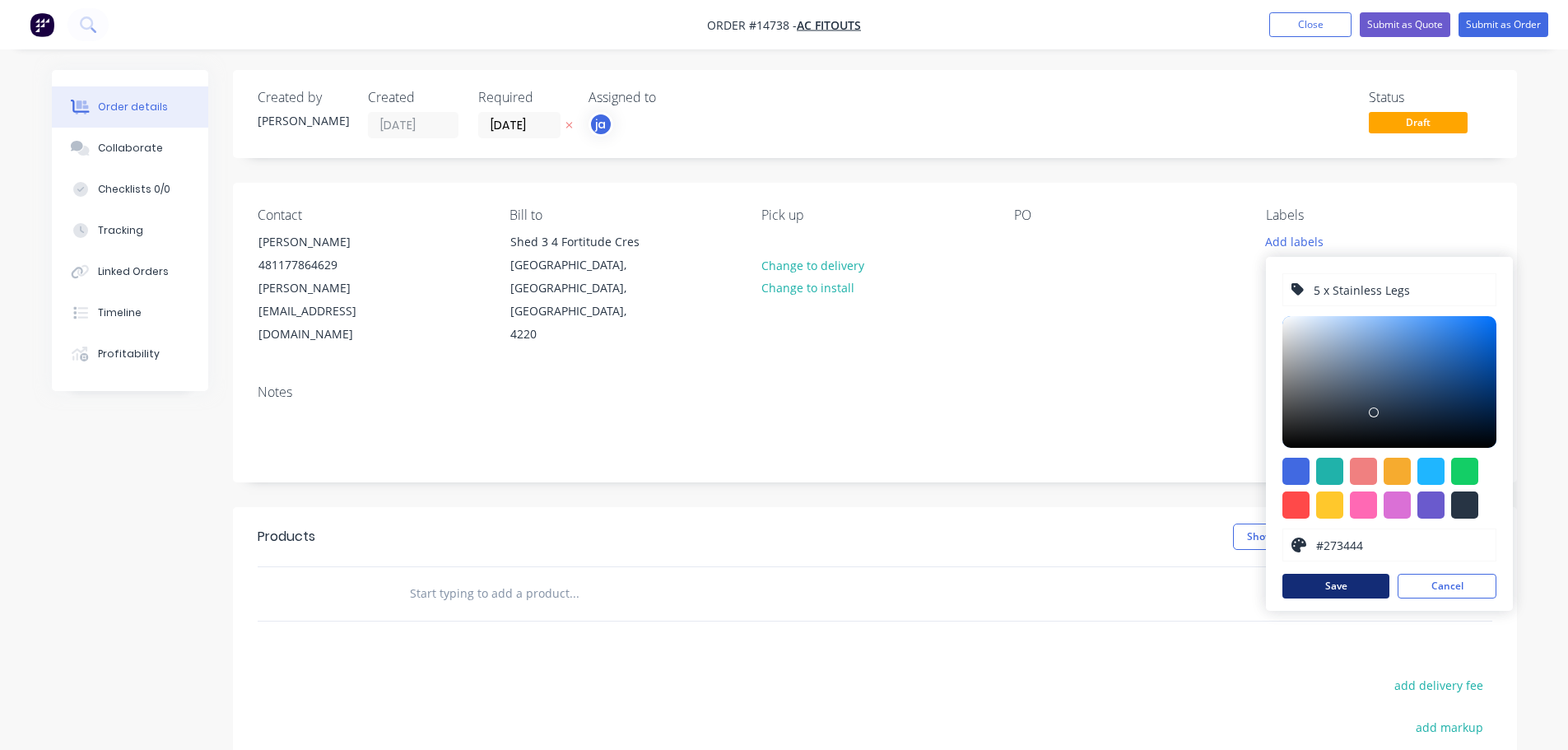
type input "5 x Stainless Legs"
click at [1327, 583] on button "Save" at bounding box center [1335, 586] width 107 height 25
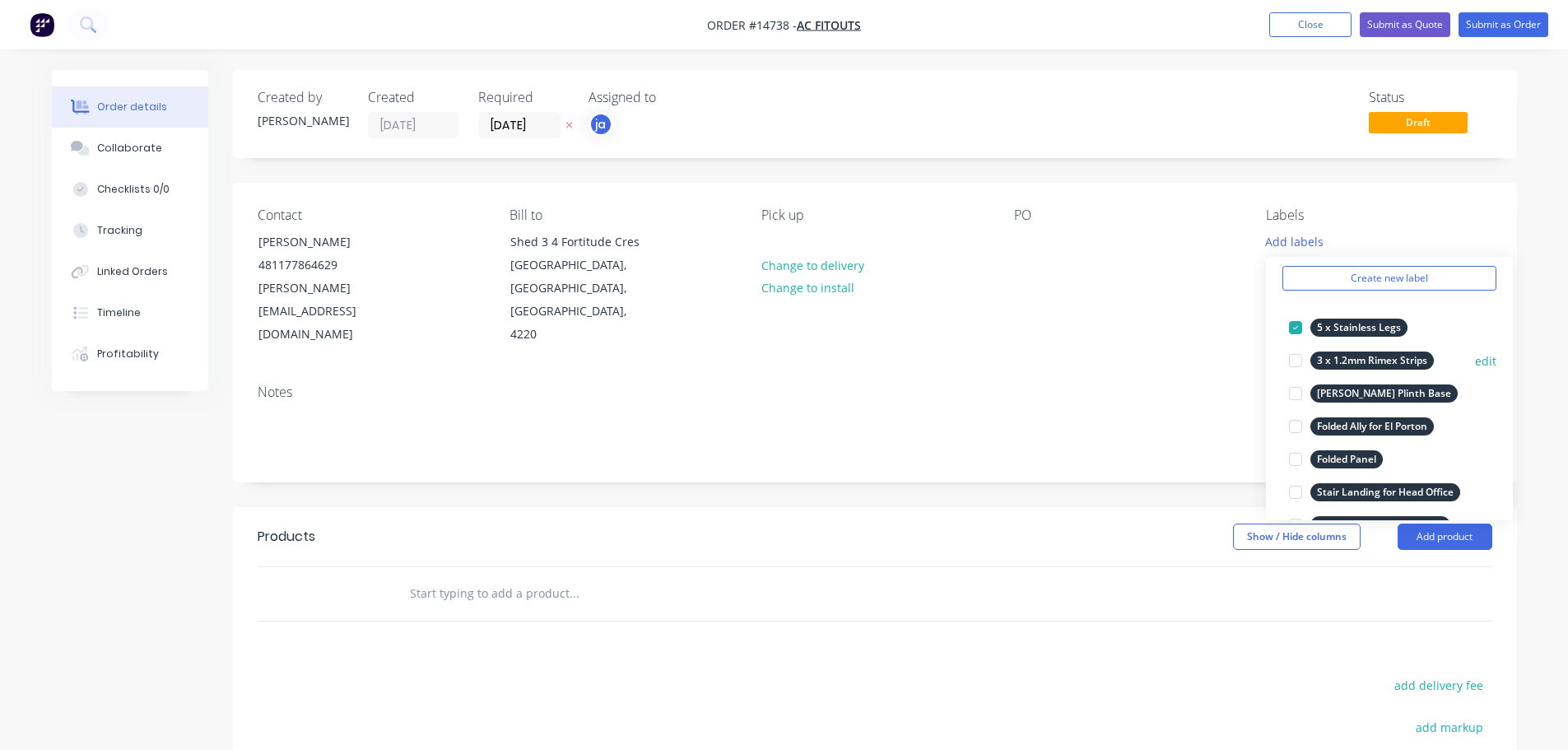
scroll to position [165, 0]
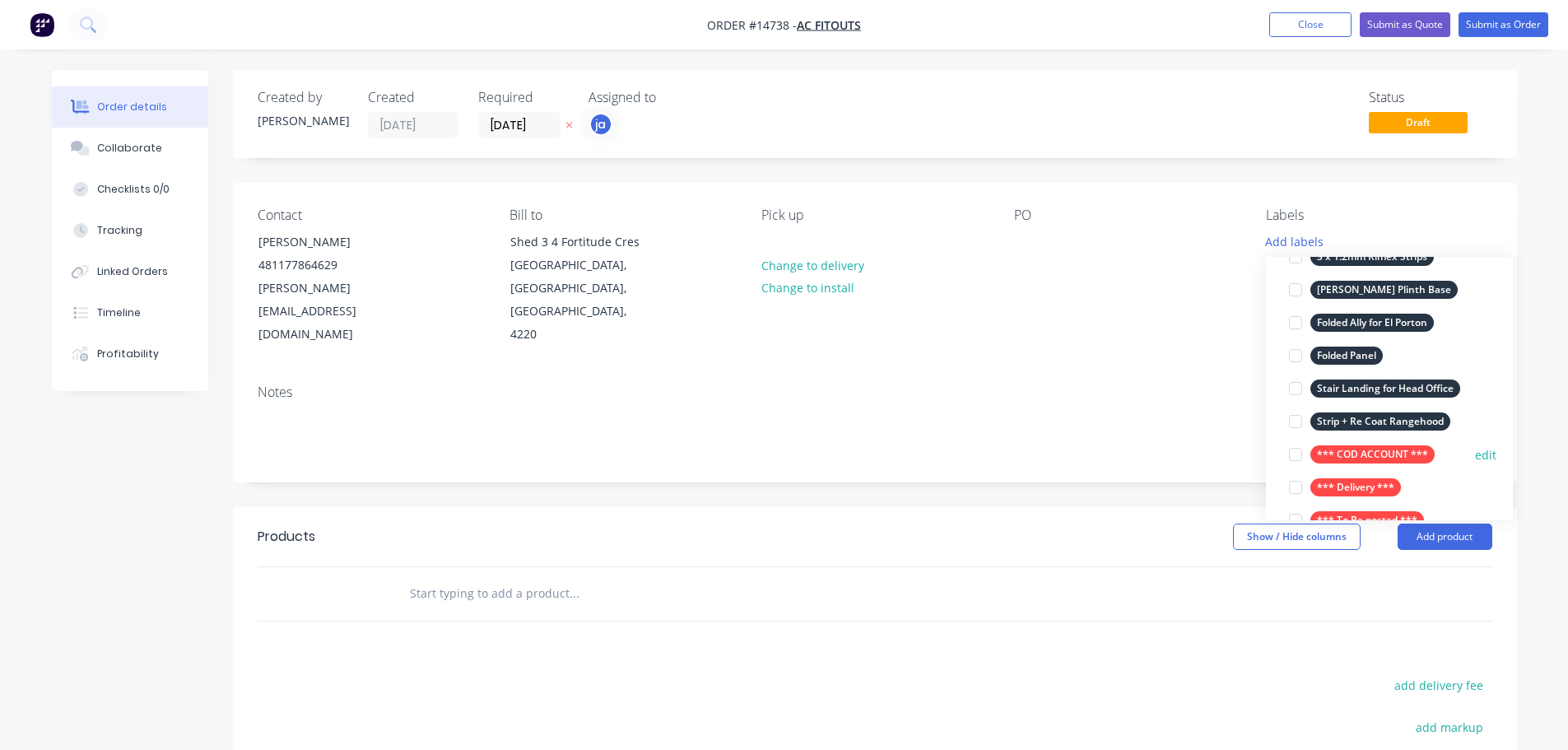
click at [1328, 448] on div "*** COD ACCOUNT ***" at bounding box center [1373, 454] width 124 height 18
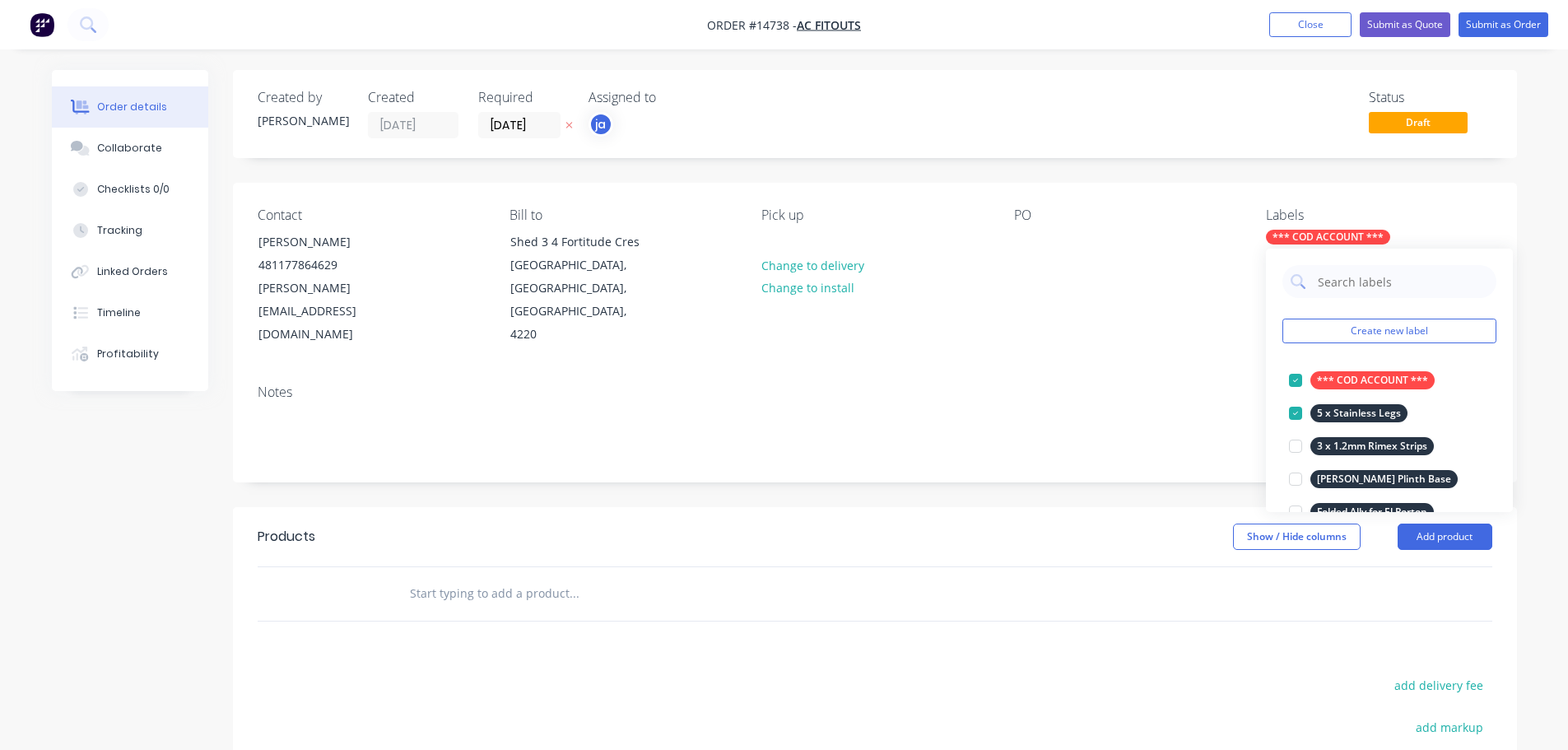
click at [591, 578] on input "text" at bounding box center [574, 594] width 329 height 33
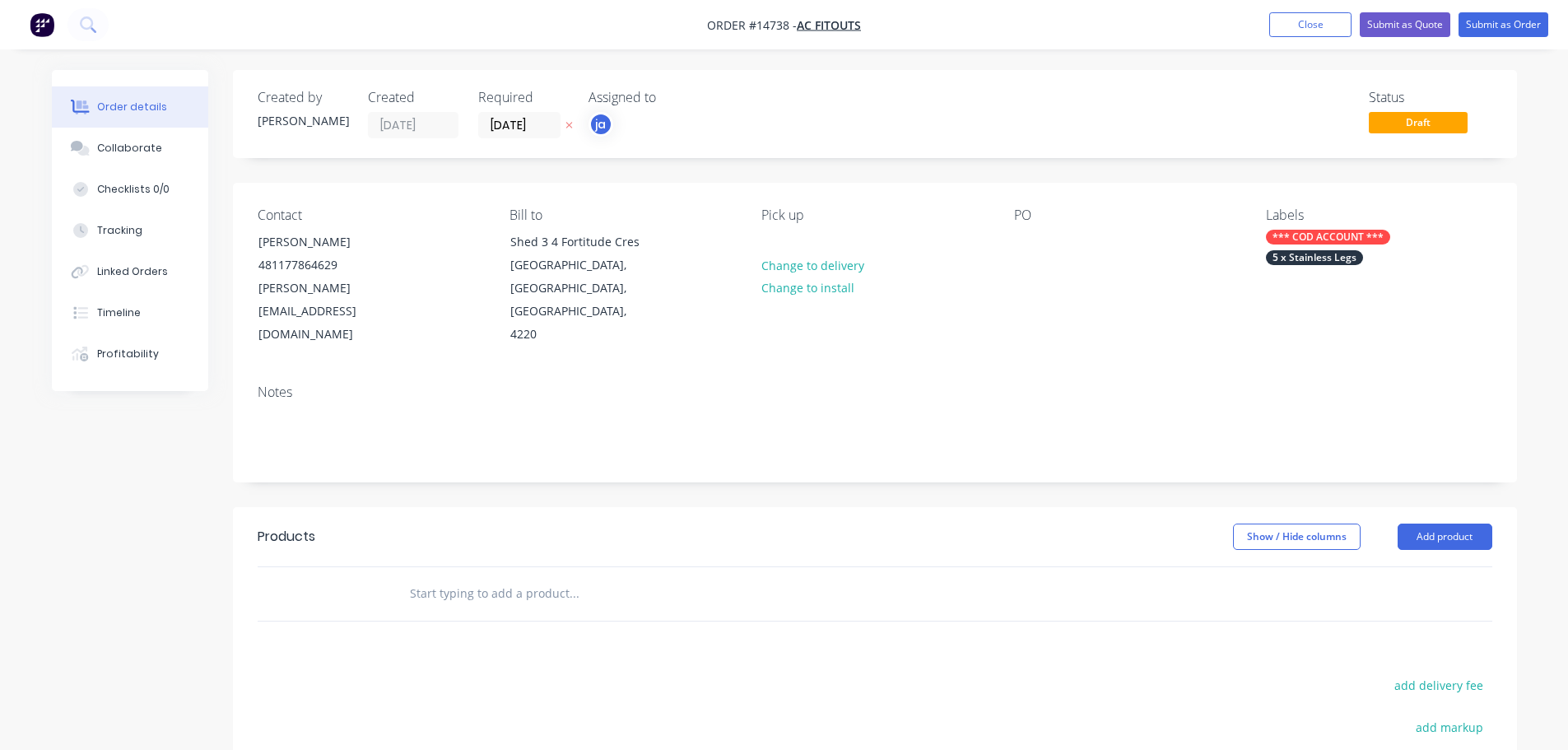
paste input "5 x Stainless Legs"
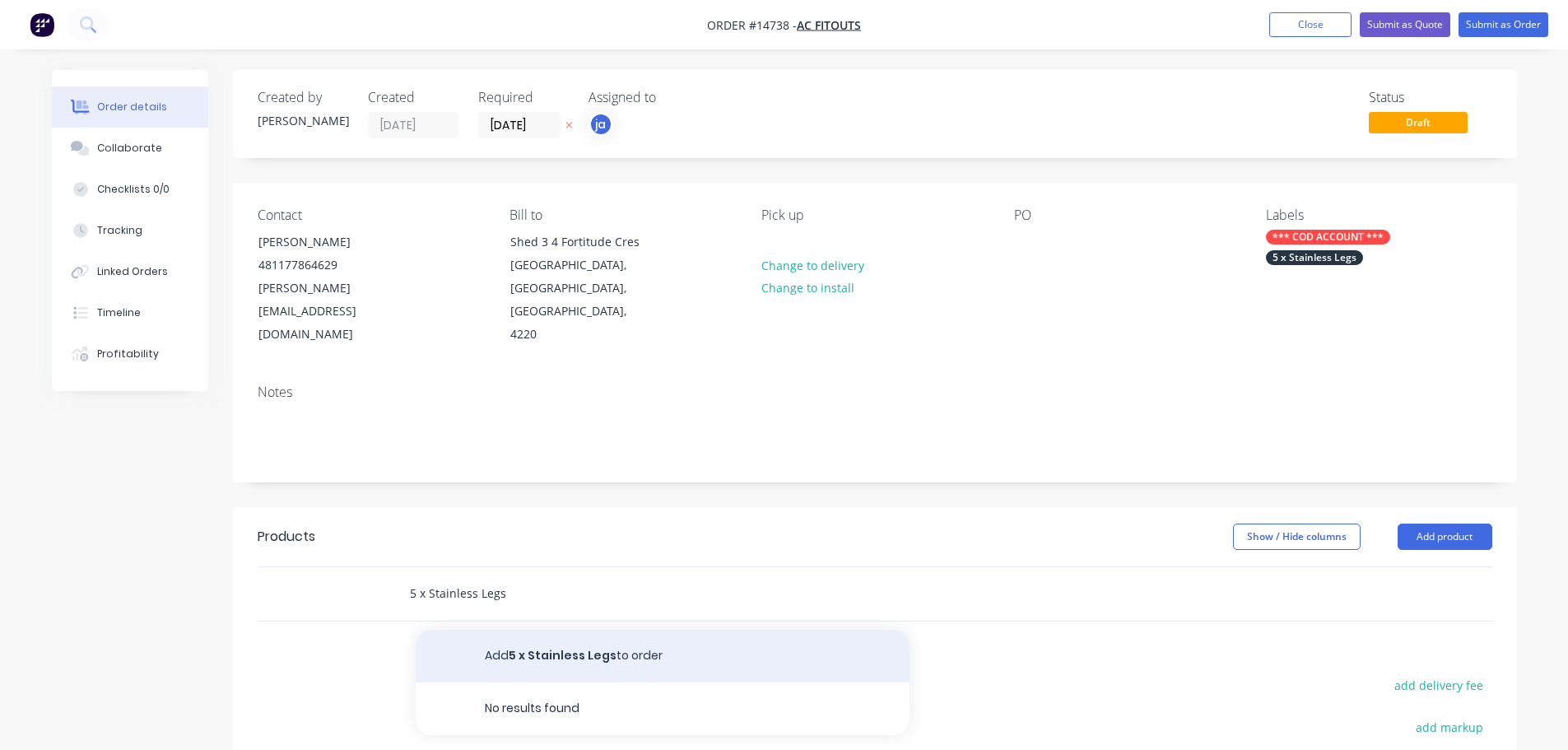
type input "5 x Stainless Legs"
click at [605, 630] on button "Add 5 x Stainless Legs to order" at bounding box center [662, 656] width 494 height 53
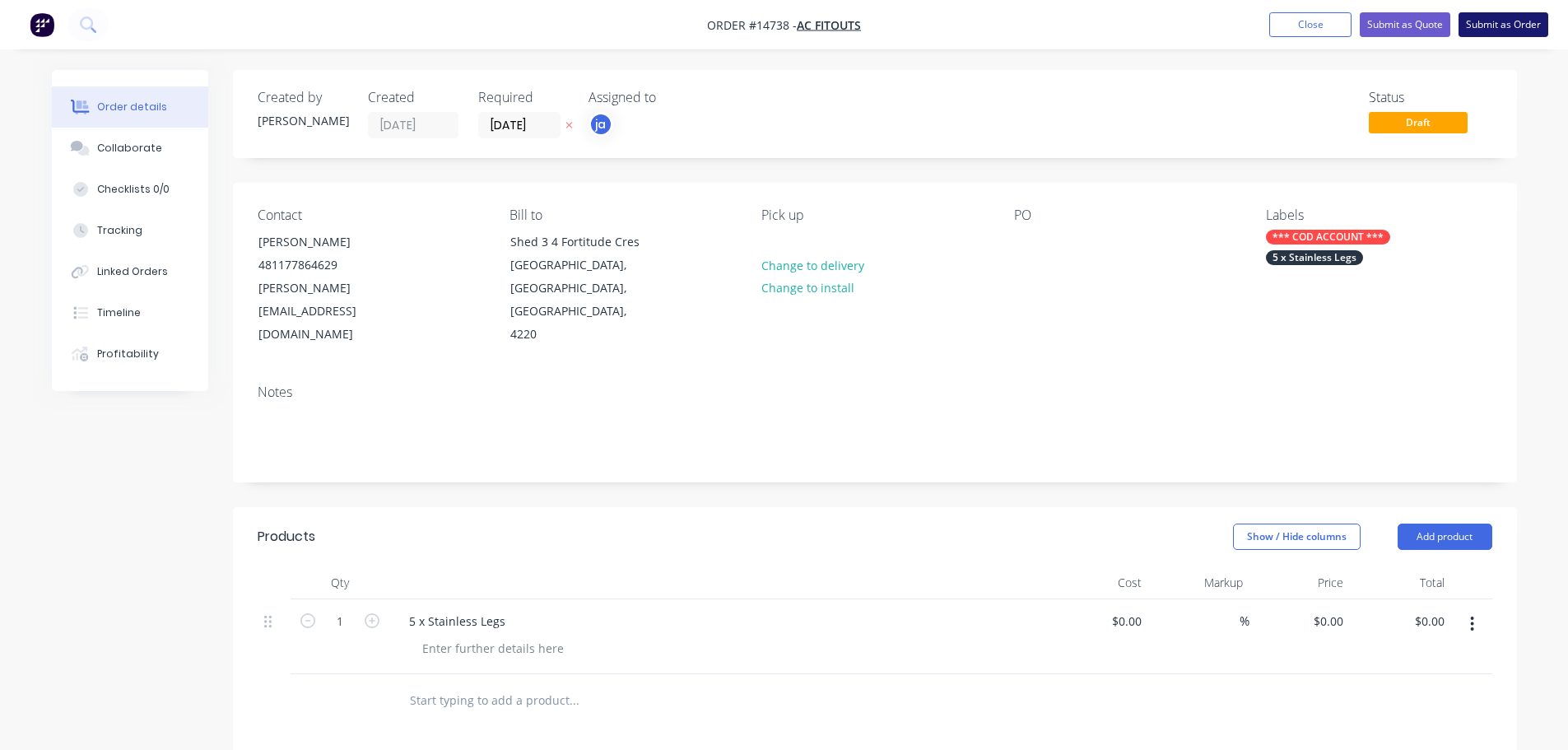
click at [1472, 25] on button "Submit as Order" at bounding box center [1503, 25] width 90 height 25
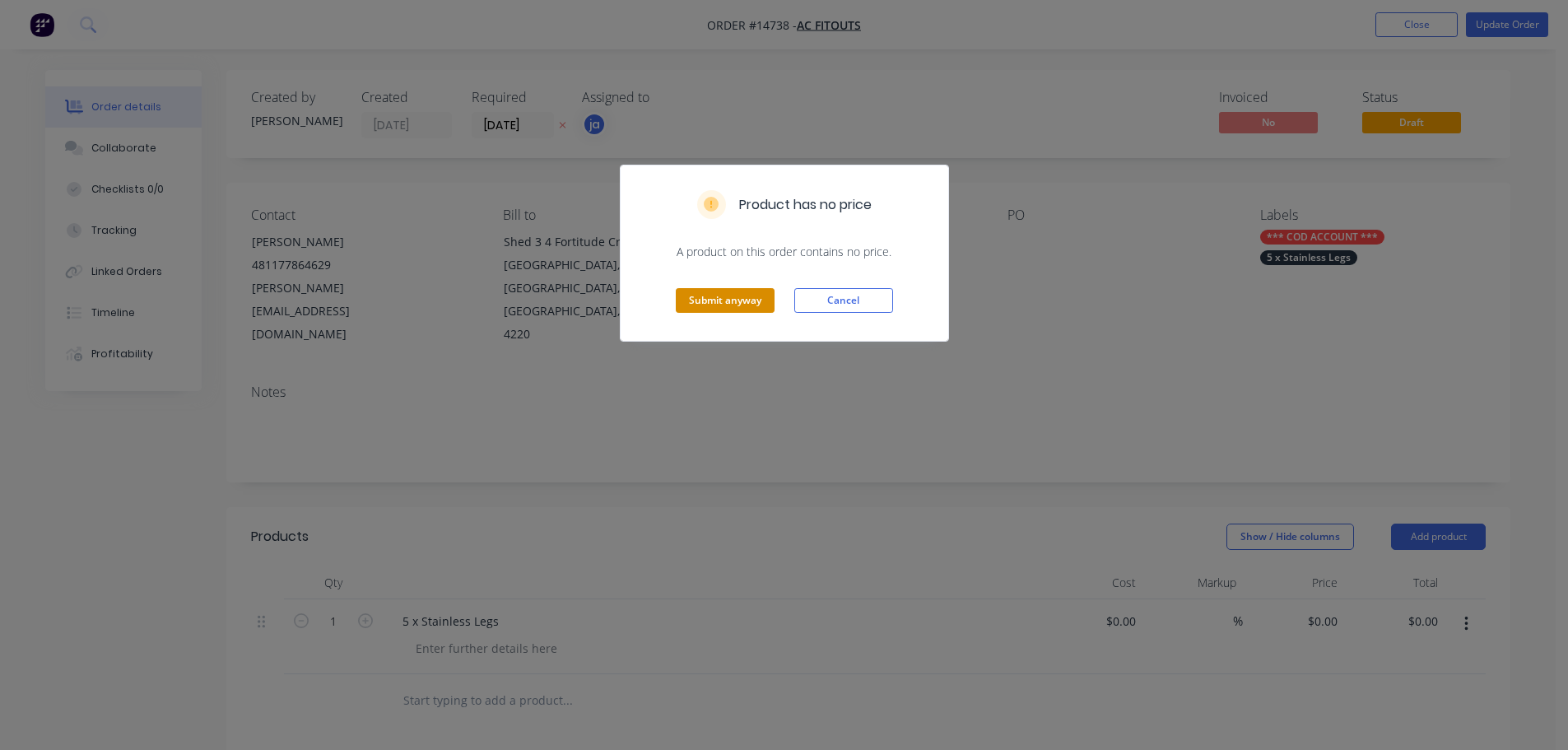
click at [708, 299] on button "Submit anyway" at bounding box center [725, 300] width 99 height 25
